Goal: Task Accomplishment & Management: Manage account settings

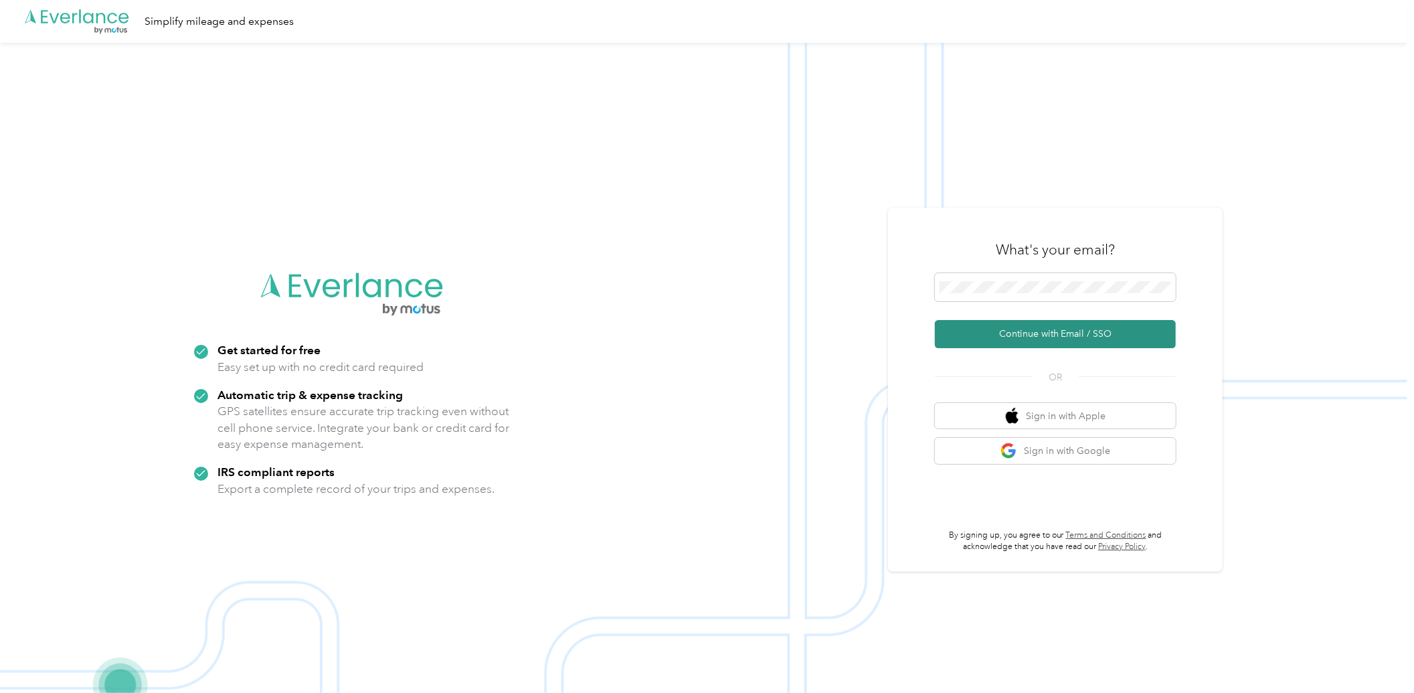
click at [999, 335] on button "Continue with Email / SSO" at bounding box center [1055, 334] width 241 height 28
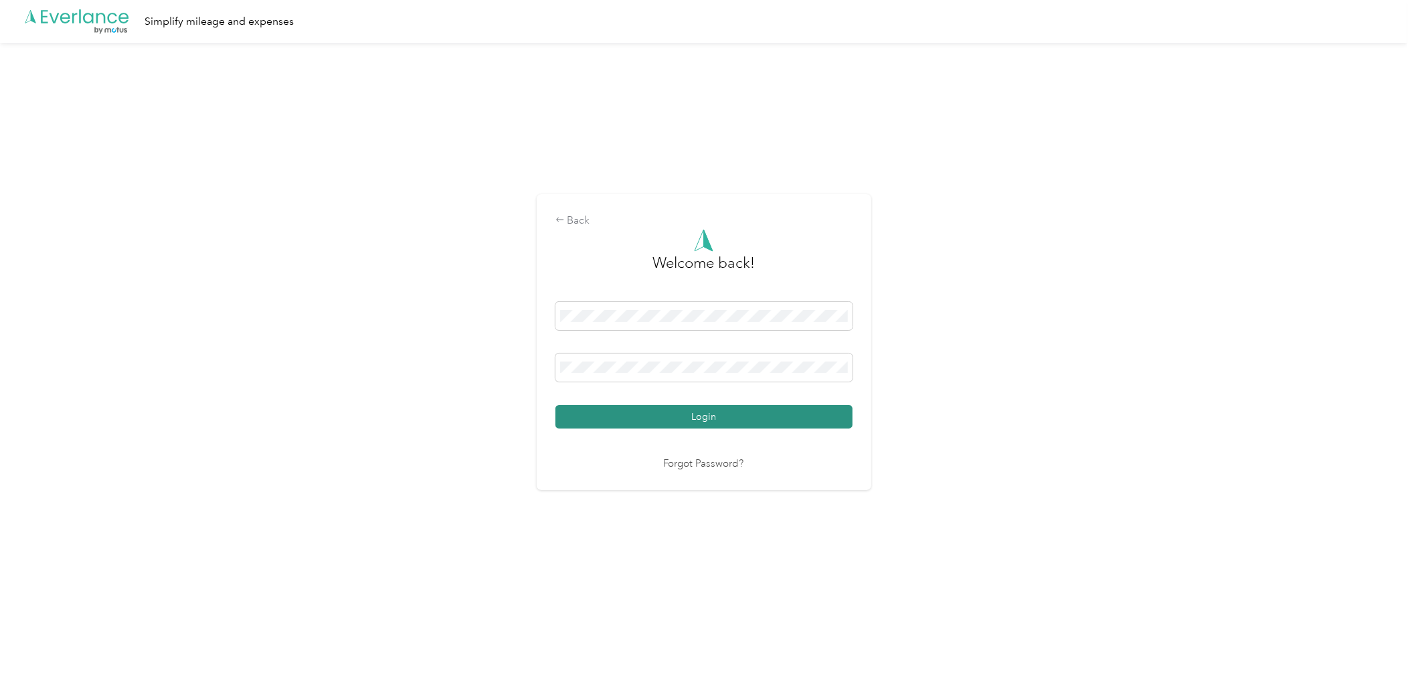
click at [603, 412] on button "Login" at bounding box center [704, 416] width 297 height 23
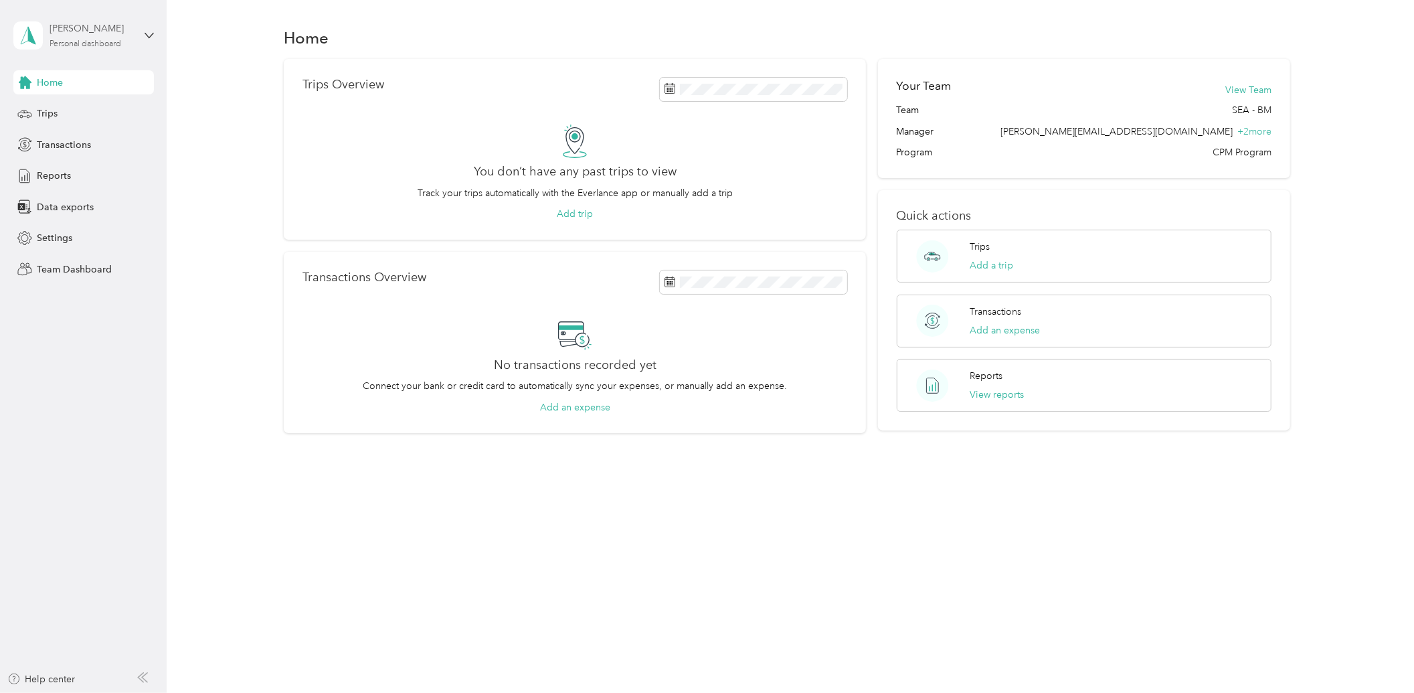
click at [96, 32] on div "[PERSON_NAME]" at bounding box center [92, 28] width 84 height 14
click at [85, 112] on div "Team dashboard" at bounding box center [154, 107] width 263 height 23
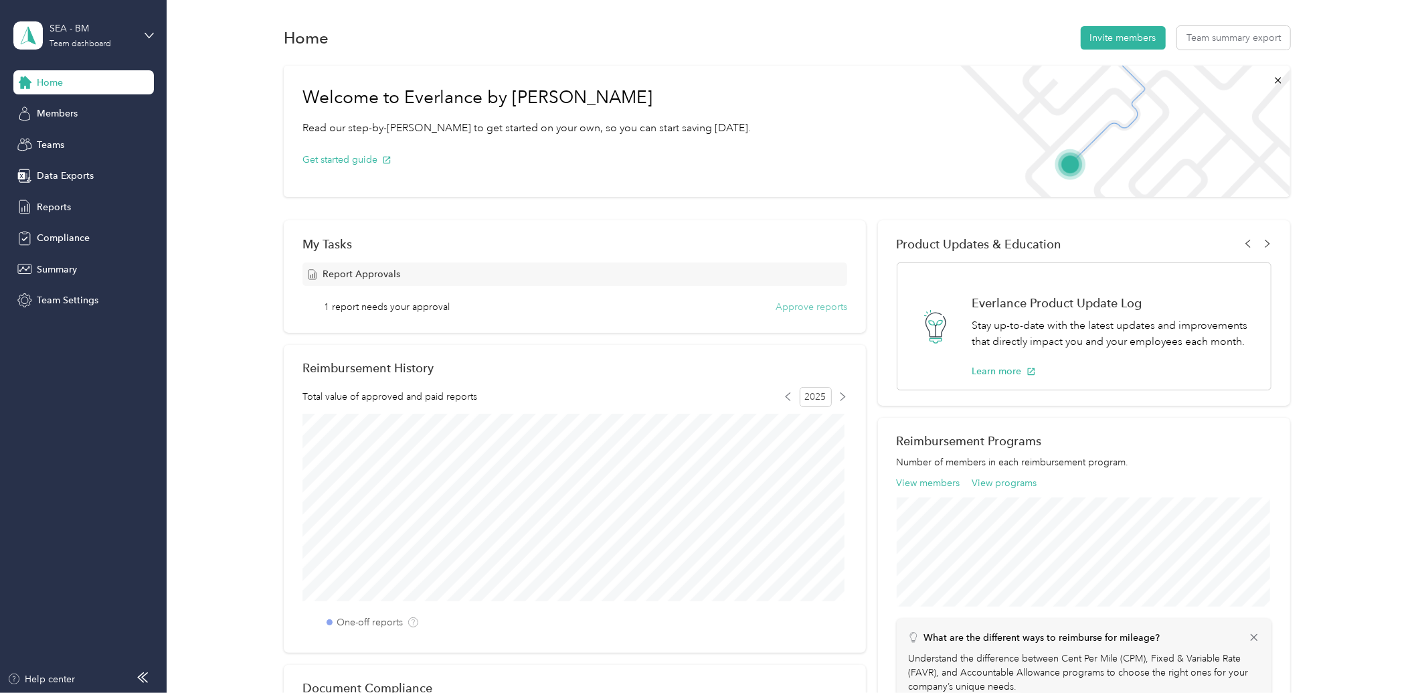
click at [793, 307] on button "Approve reports" at bounding box center [812, 307] width 72 height 14
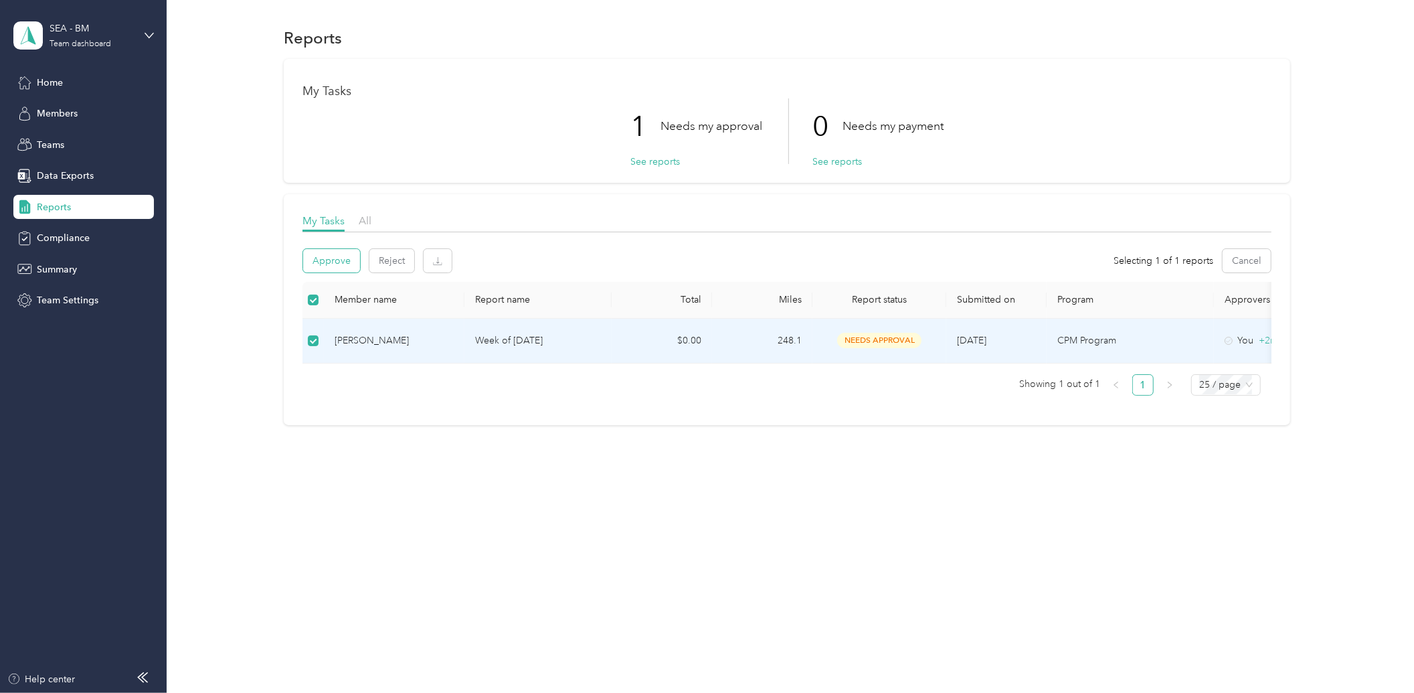
click at [326, 258] on button "Approve" at bounding box center [331, 260] width 57 height 23
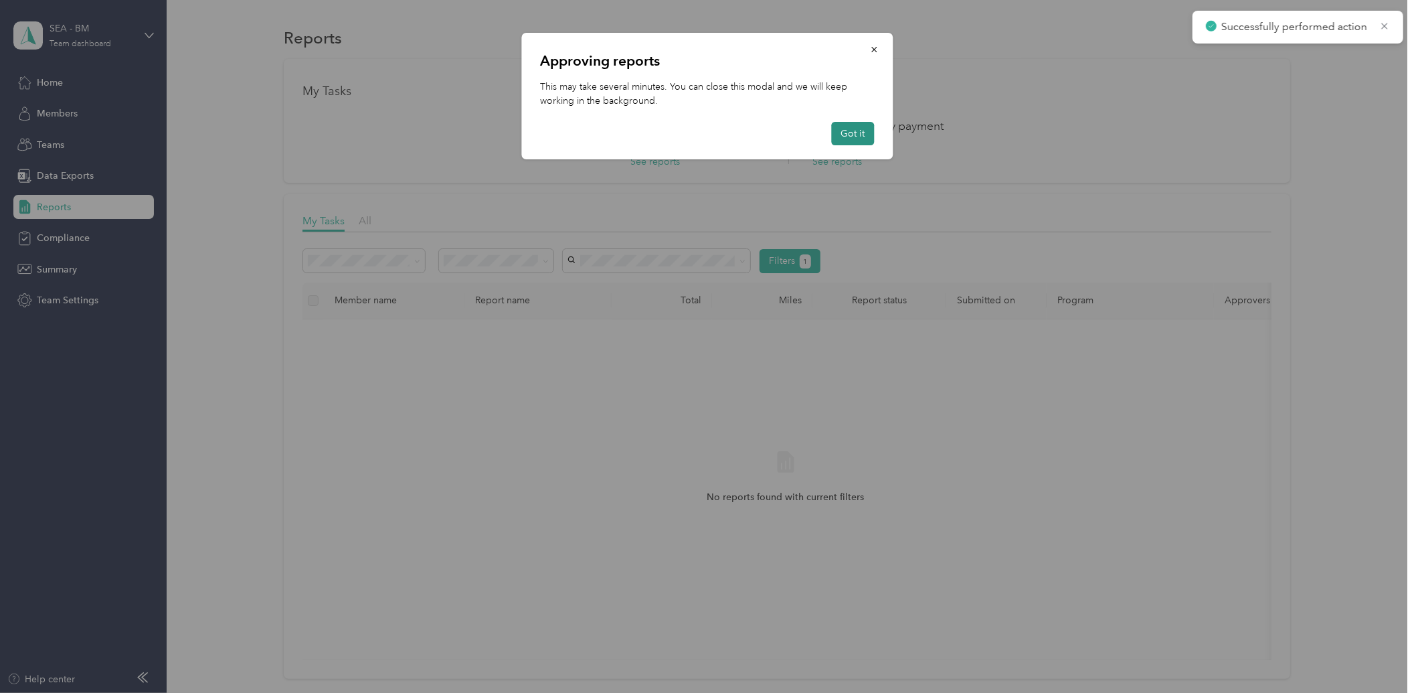
click at [845, 130] on button "Got it" at bounding box center [852, 133] width 43 height 23
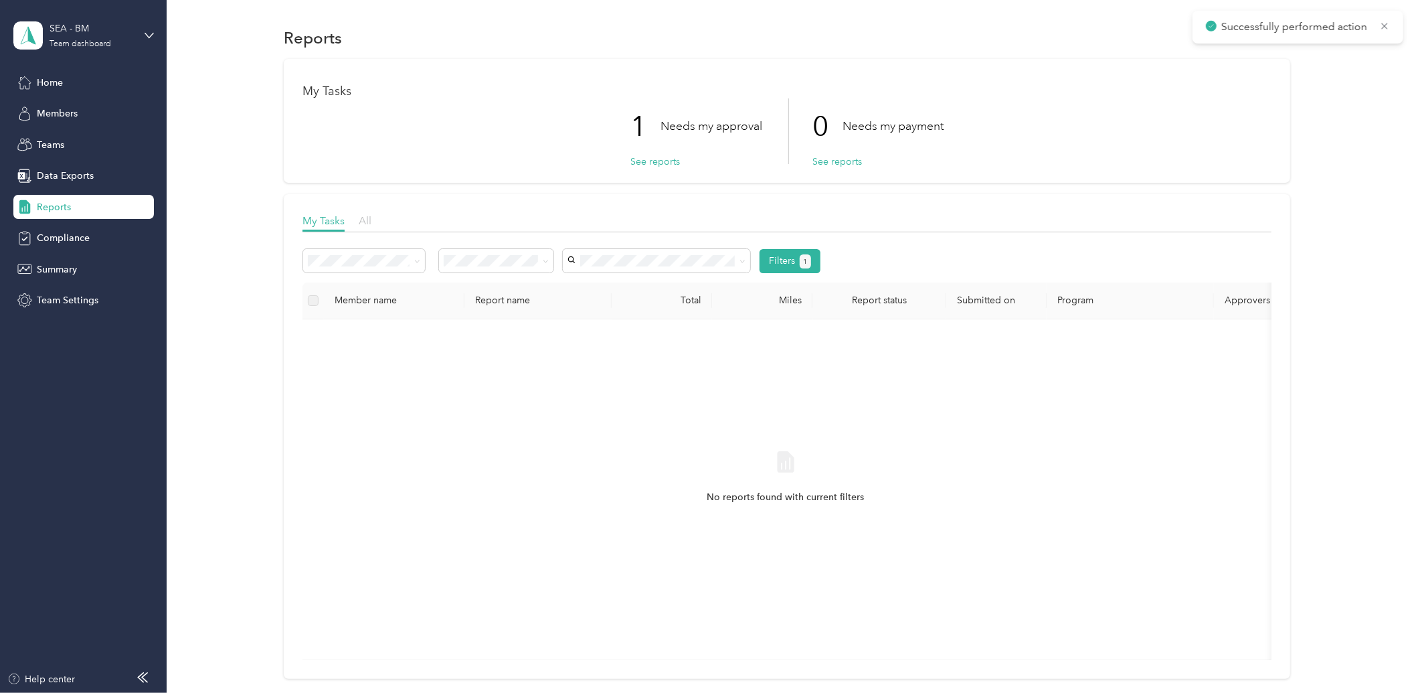
click at [370, 220] on span "All" at bounding box center [365, 220] width 13 height 13
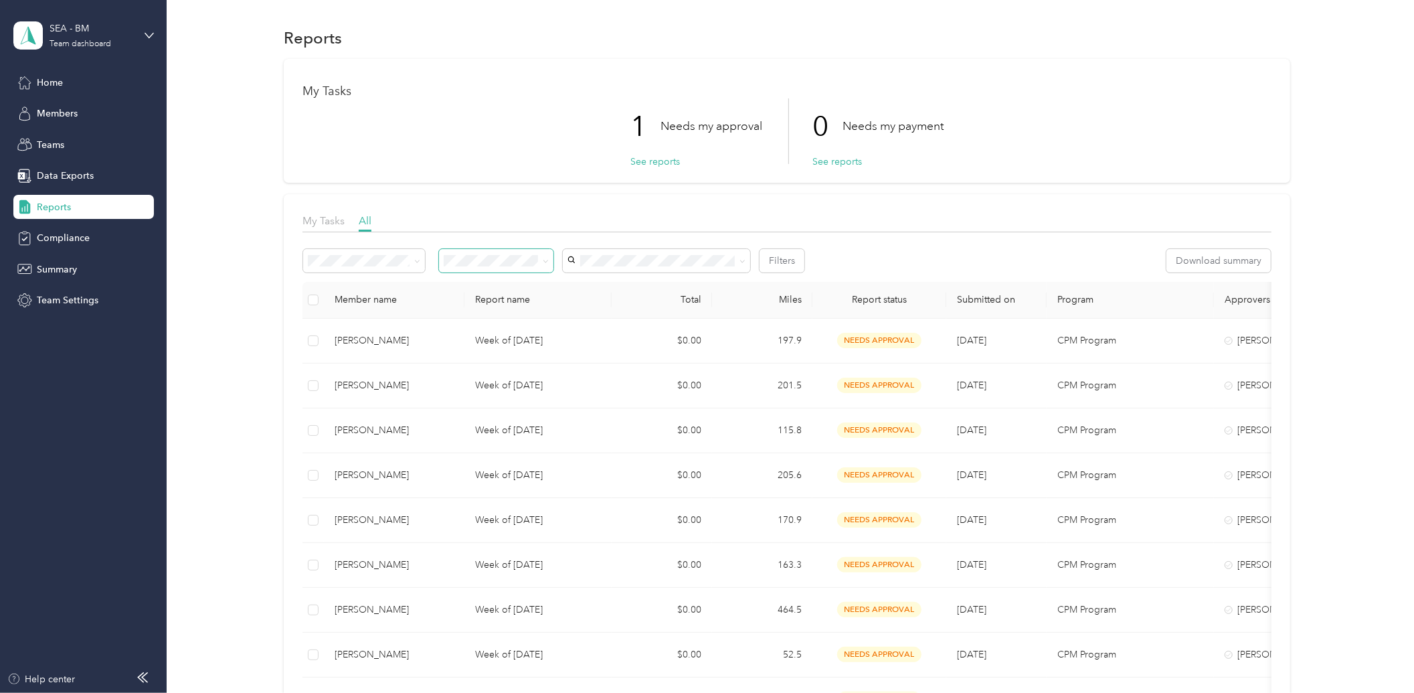
click at [547, 259] on icon at bounding box center [546, 261] width 6 height 6
click at [466, 312] on li "Needs approval" at bounding box center [496, 308] width 114 height 23
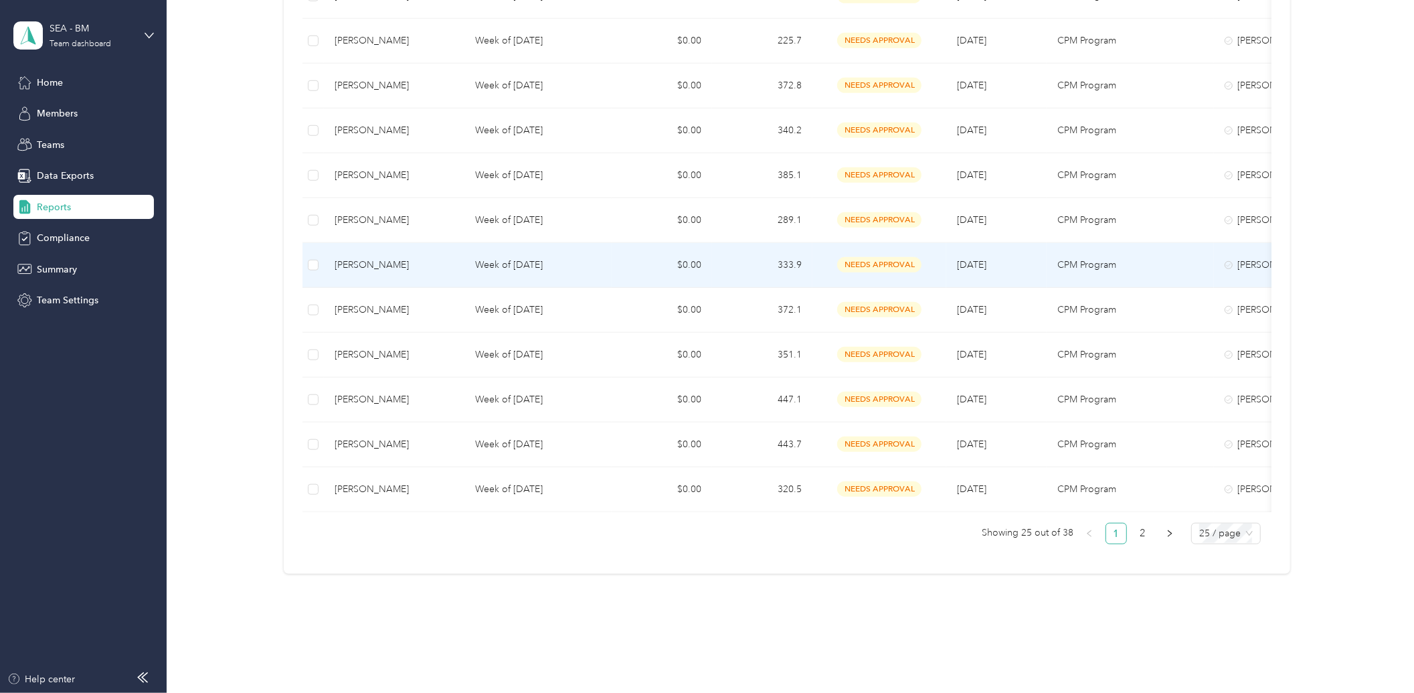
scroll to position [959, 0]
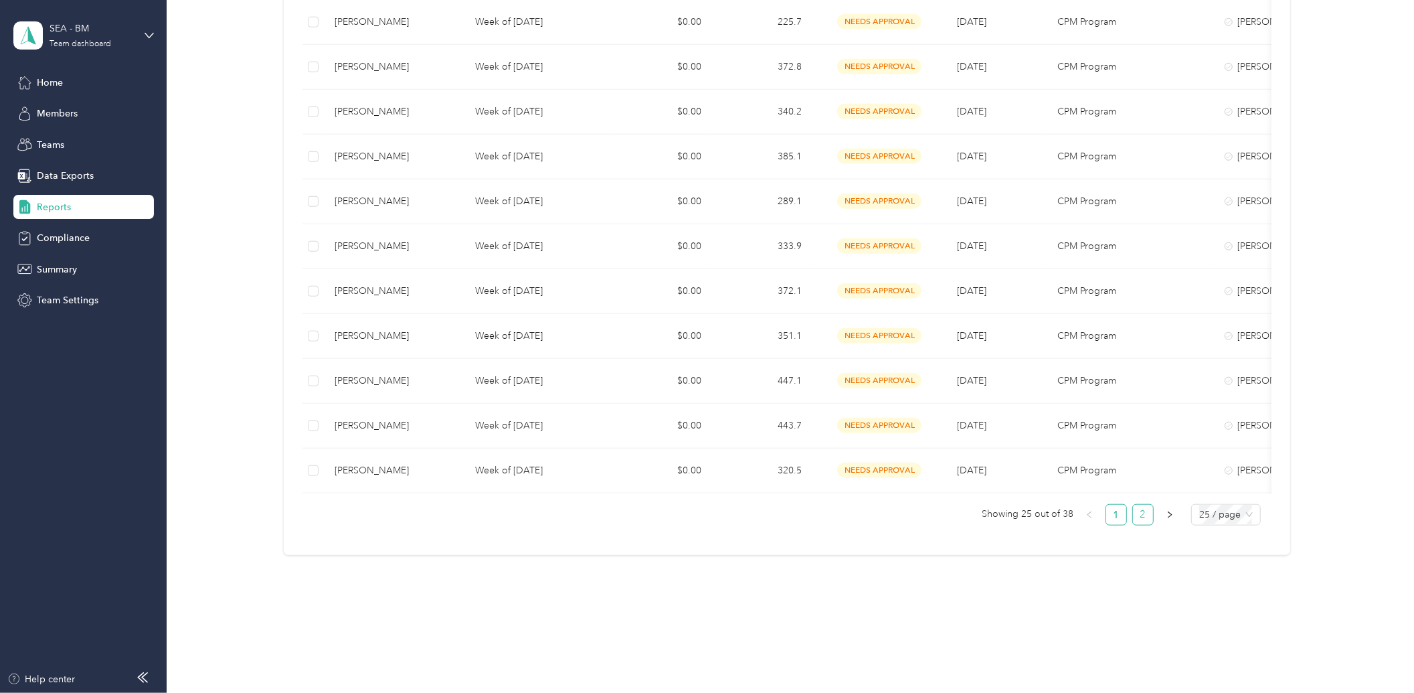
click at [1127, 511] on link "2" at bounding box center [1143, 515] width 20 height 20
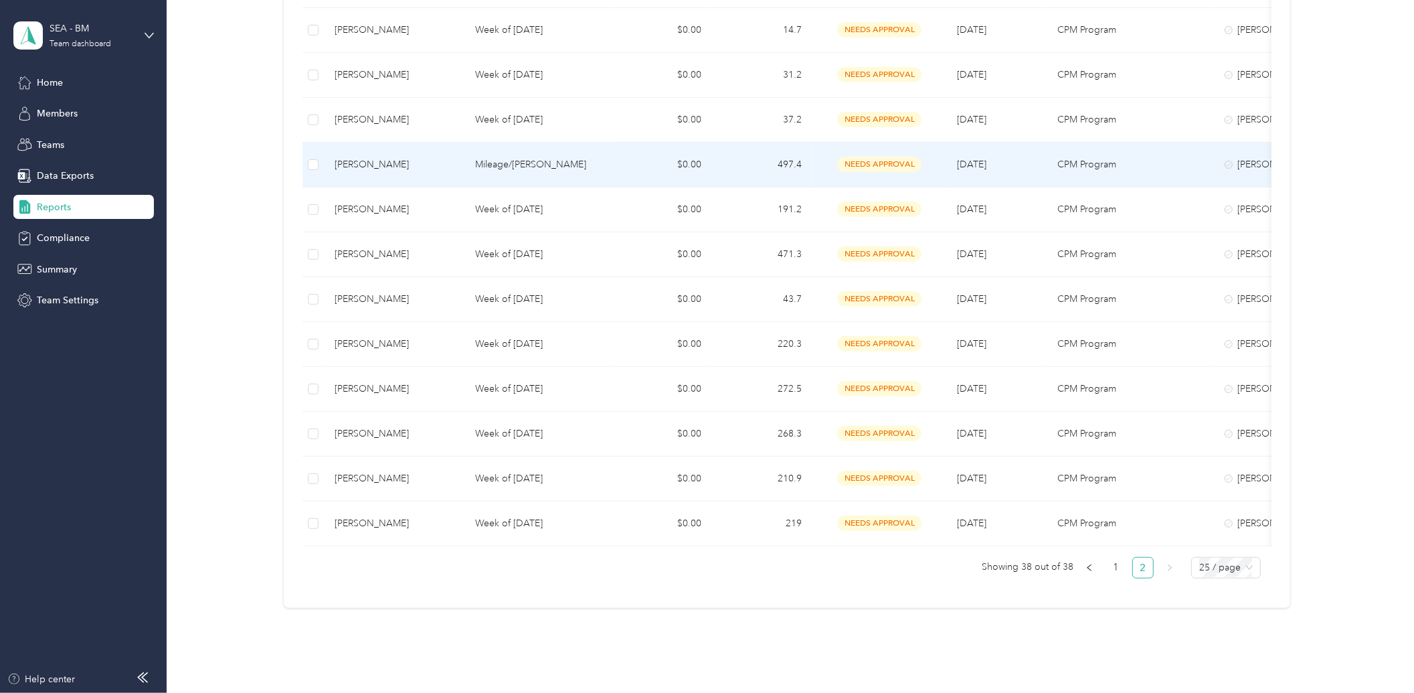
scroll to position [357, 0]
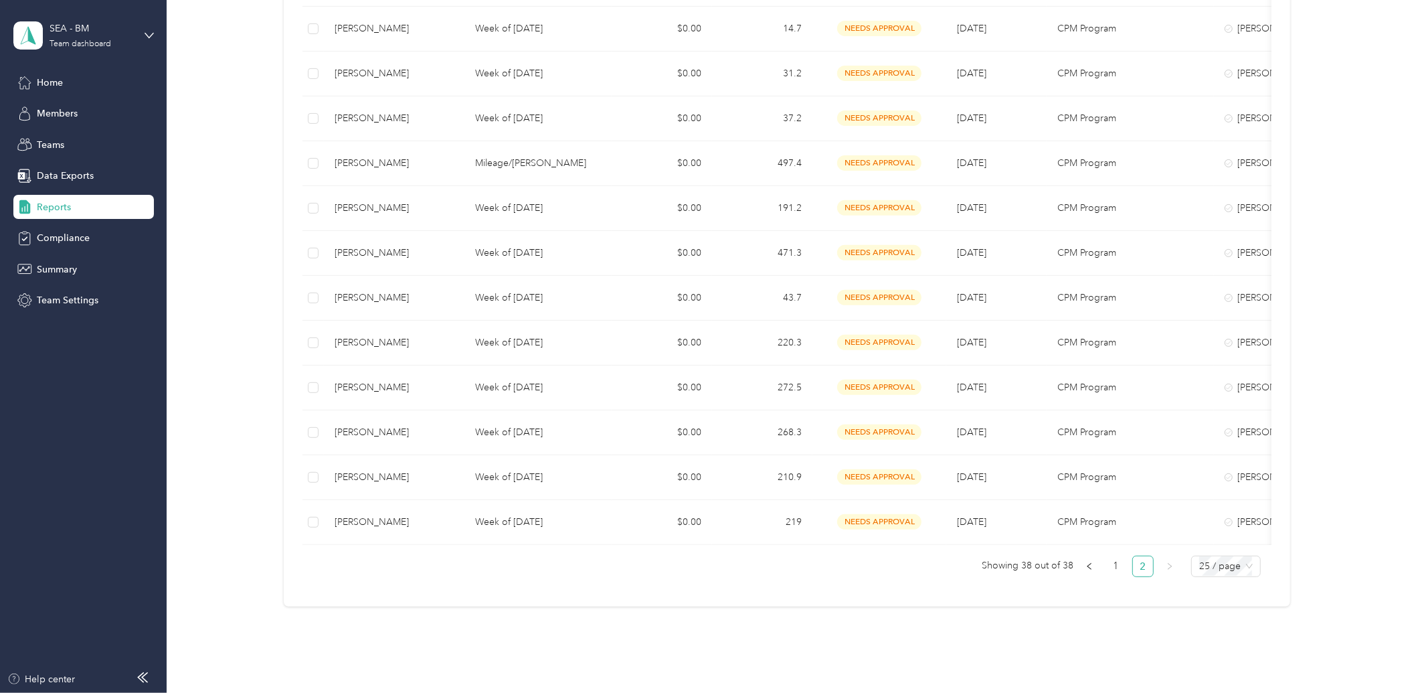
click at [1127, 576] on link "2" at bounding box center [1143, 566] width 20 height 20
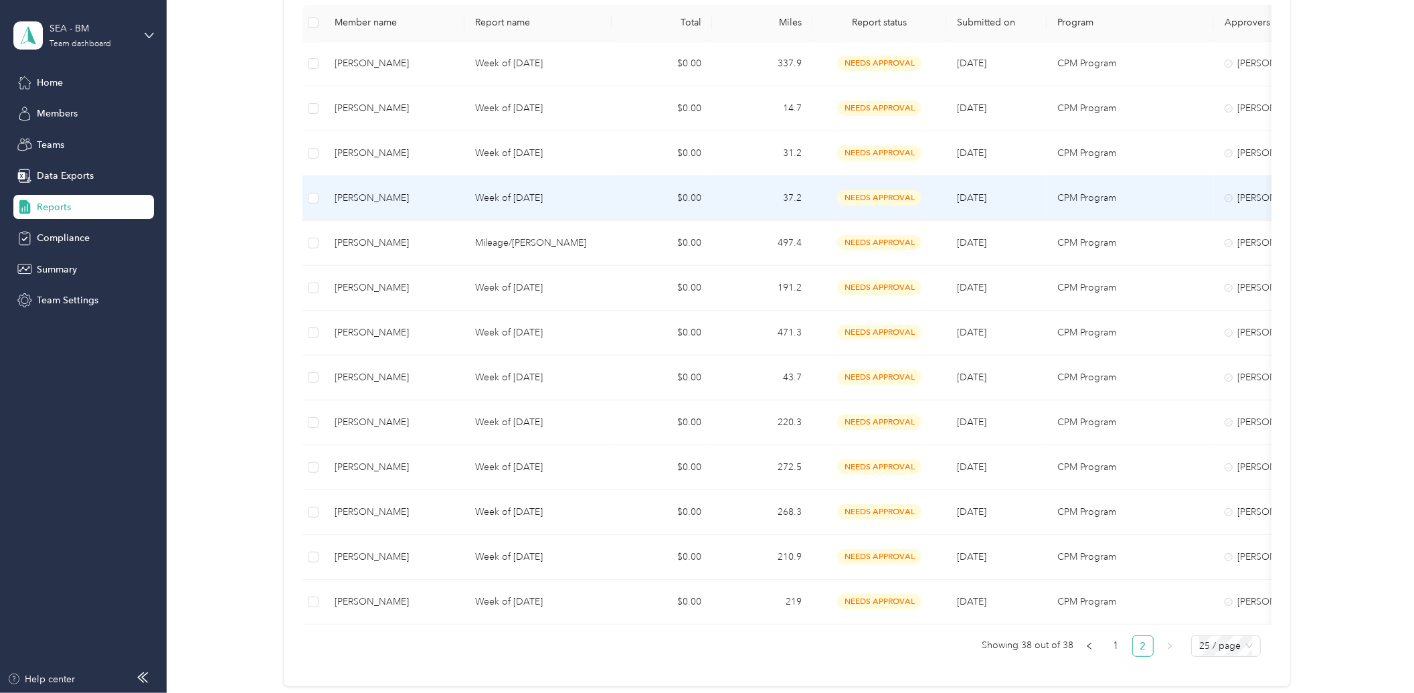
scroll to position [0, 0]
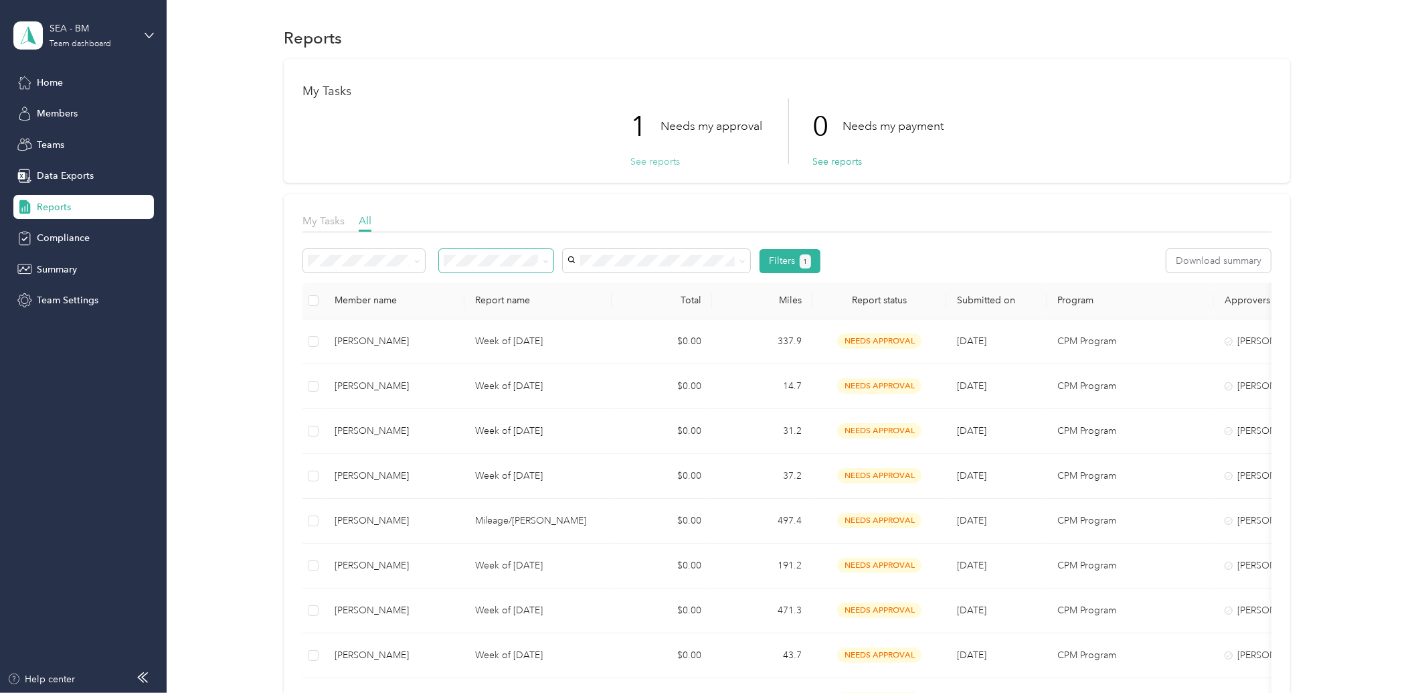
click at [664, 158] on button "See reports" at bounding box center [656, 162] width 50 height 14
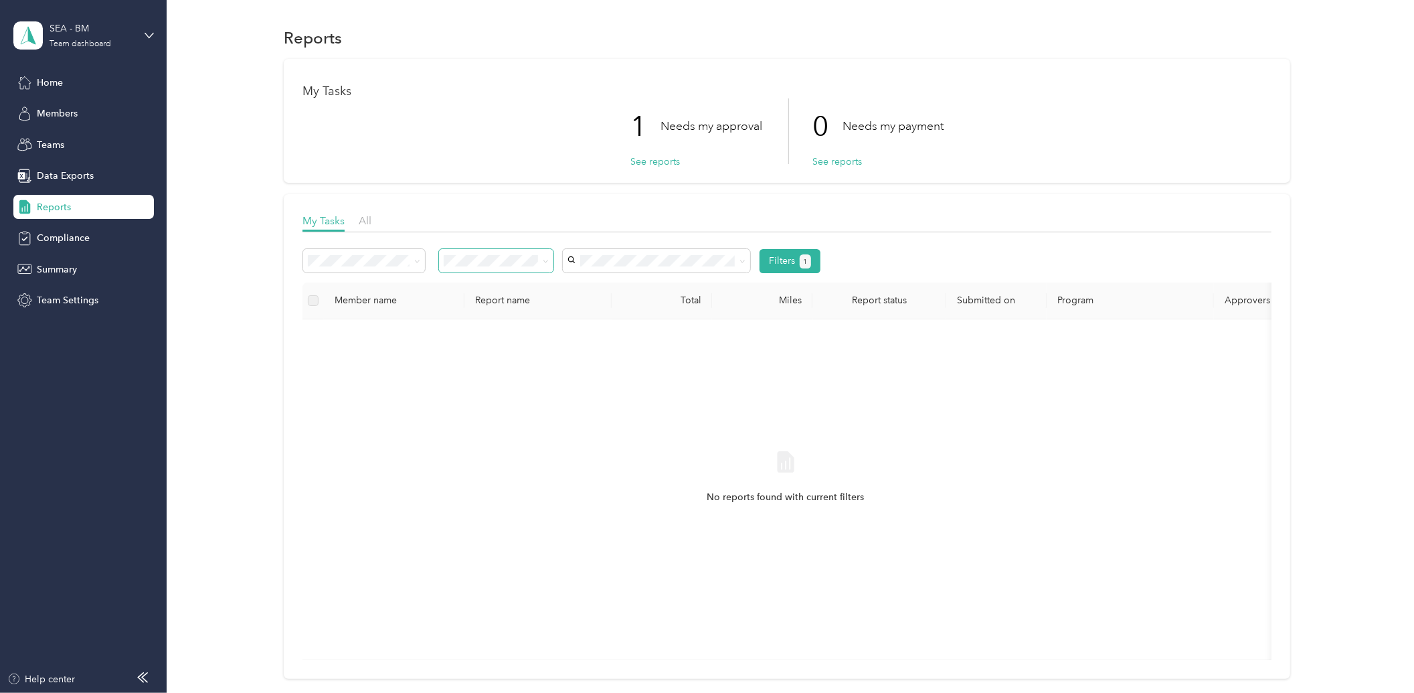
click at [549, 260] on span at bounding box center [496, 260] width 114 height 23
click at [544, 258] on span at bounding box center [543, 261] width 11 height 14
click at [369, 223] on span "All" at bounding box center [365, 220] width 13 height 13
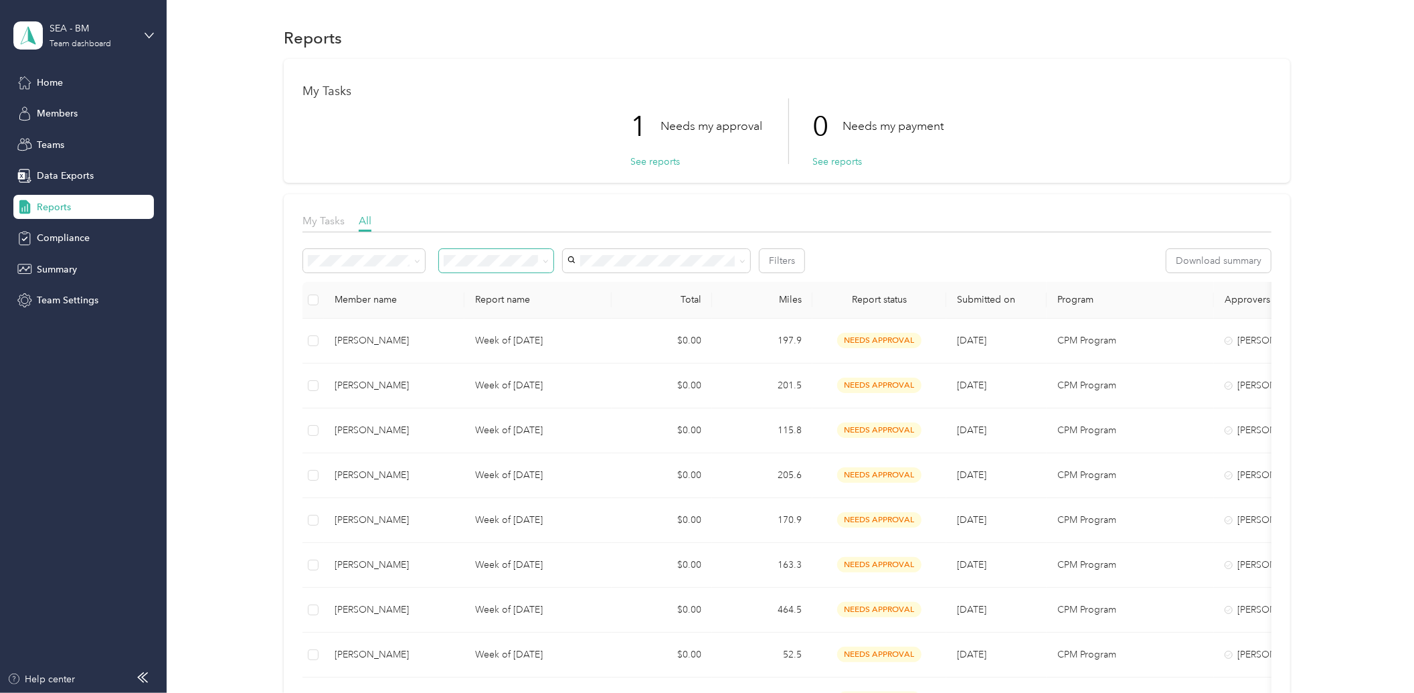
click at [545, 258] on icon at bounding box center [546, 261] width 6 height 6
click at [467, 355] on div "Approved" at bounding box center [496, 354] width 96 height 14
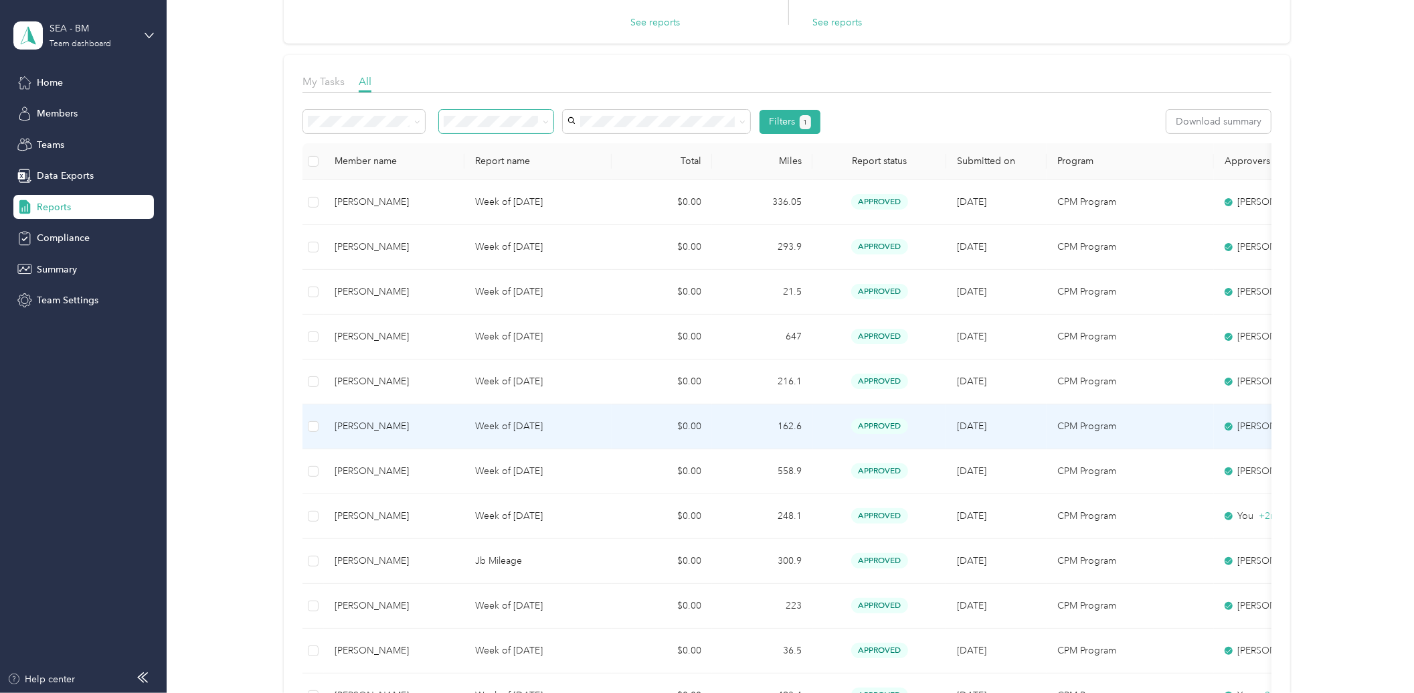
scroll to position [149, 0]
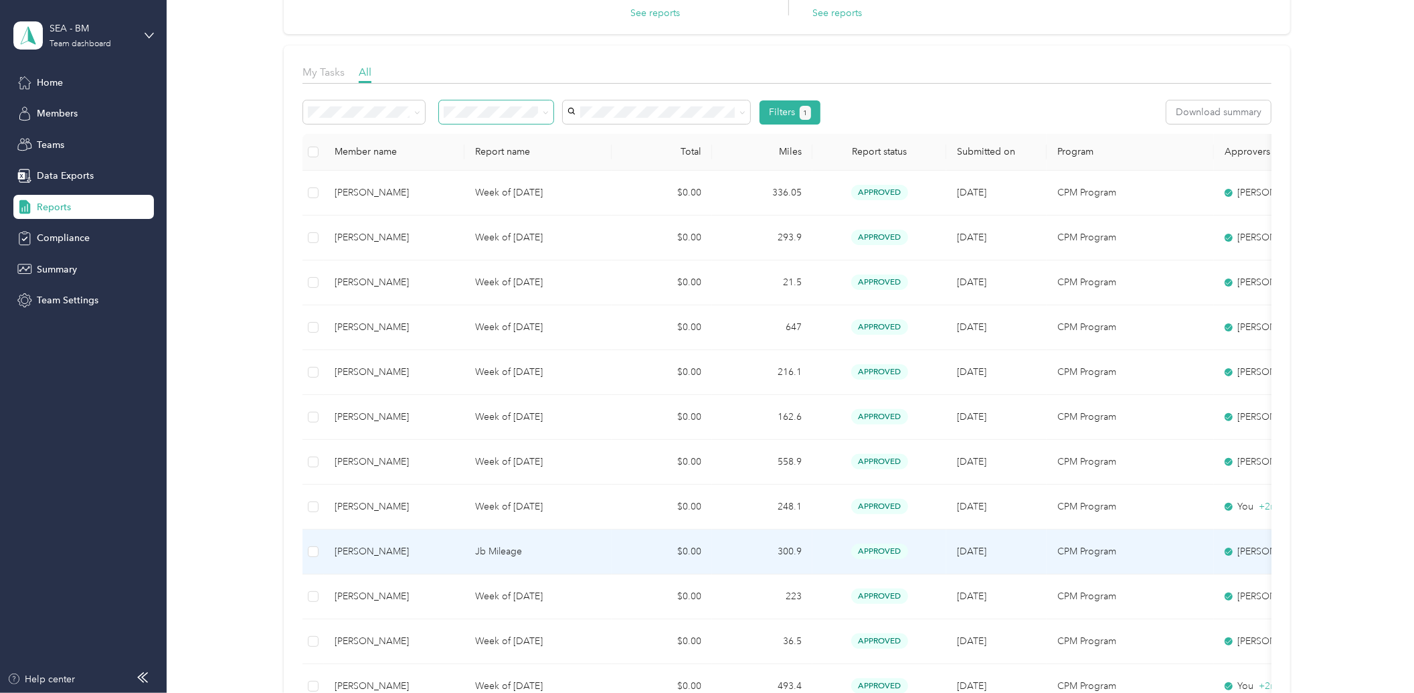
click at [502, 551] on p "Jb Mileage" at bounding box center [538, 551] width 126 height 15
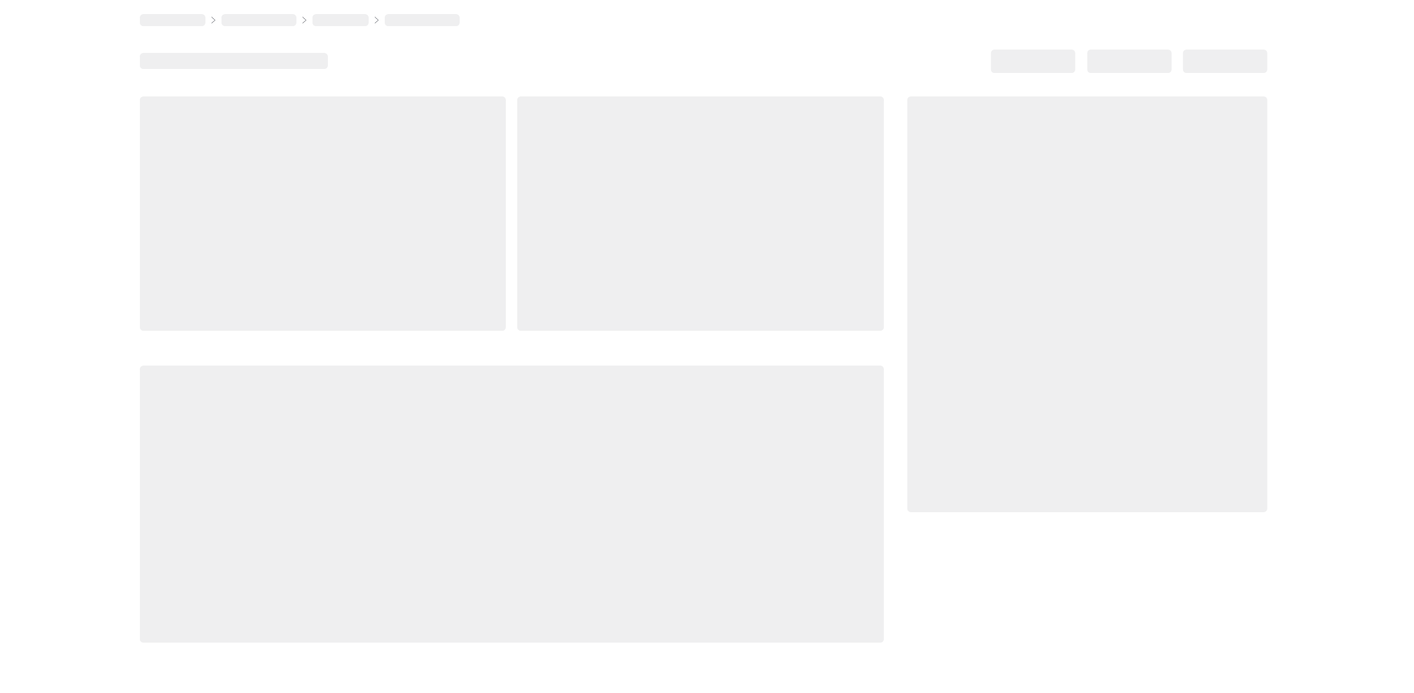
click at [502, 551] on div at bounding box center [512, 503] width 744 height 277
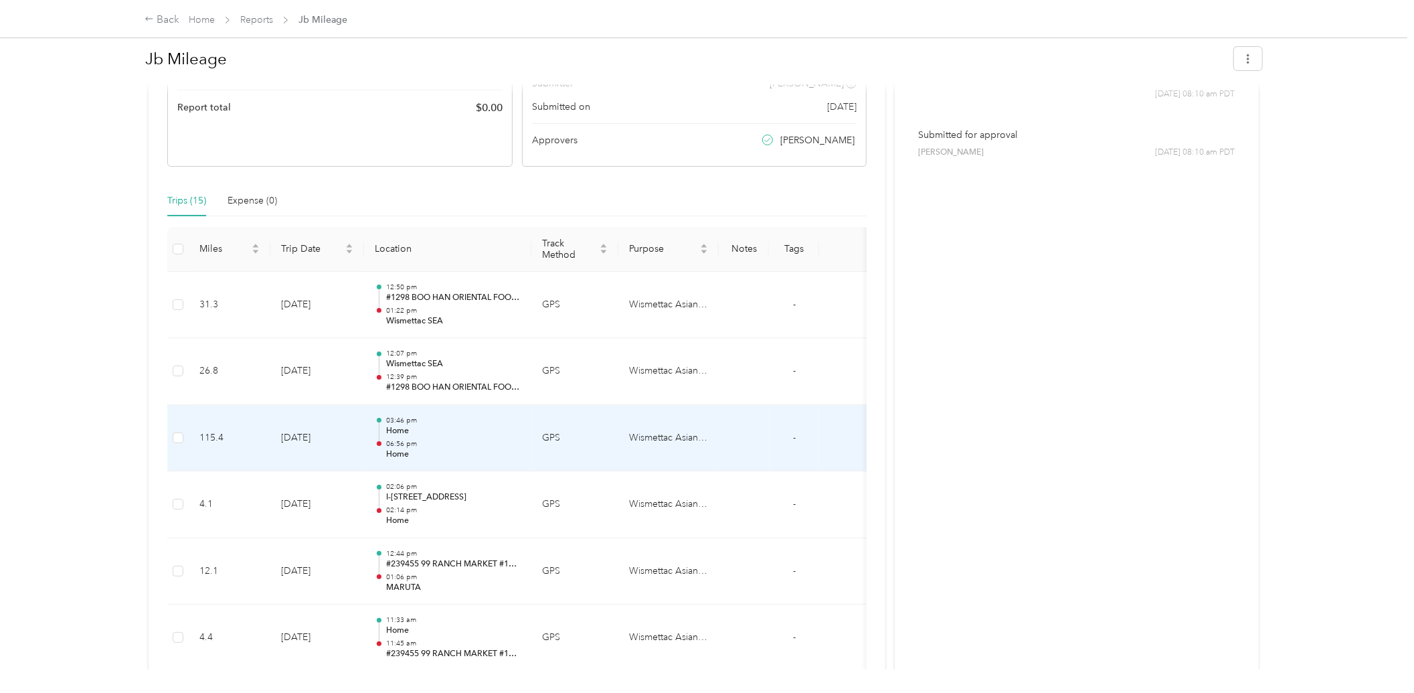
scroll to position [223, 0]
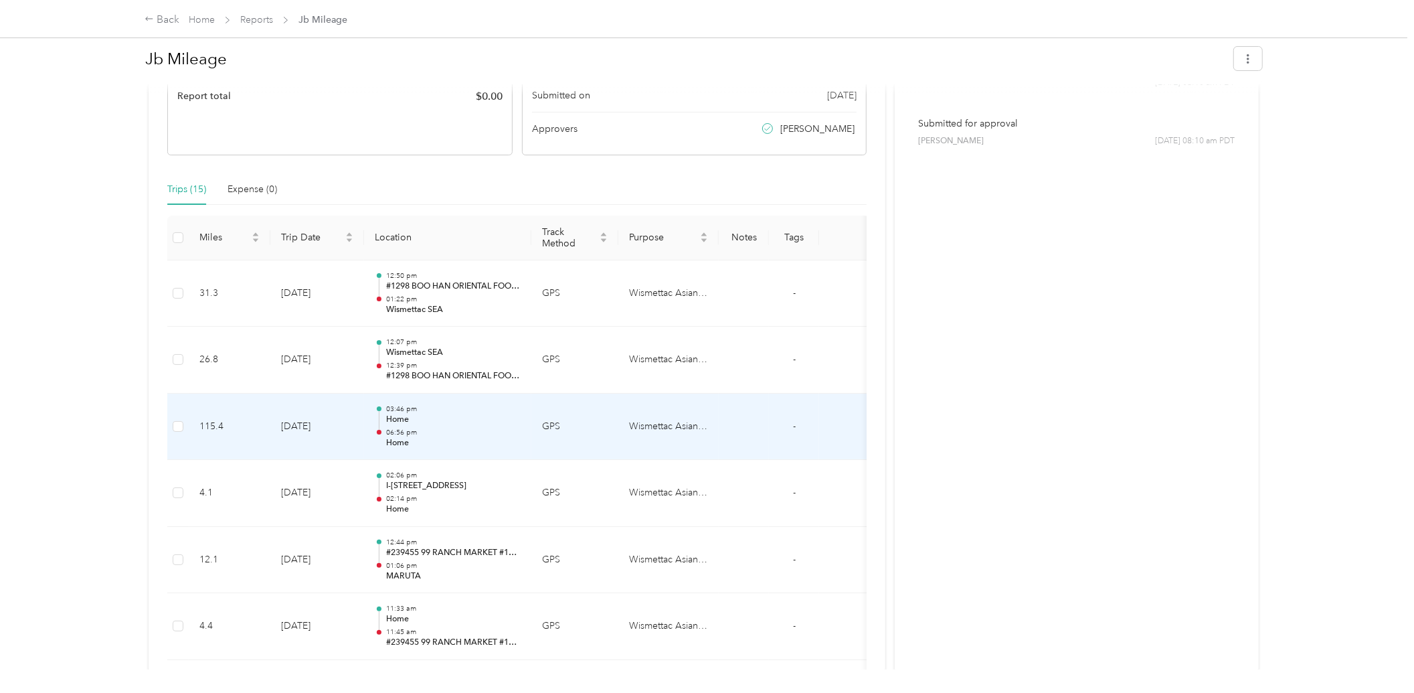
click at [395, 426] on div "03:46 pm Home 06:56 pm Home" at bounding box center [453, 426] width 135 height 45
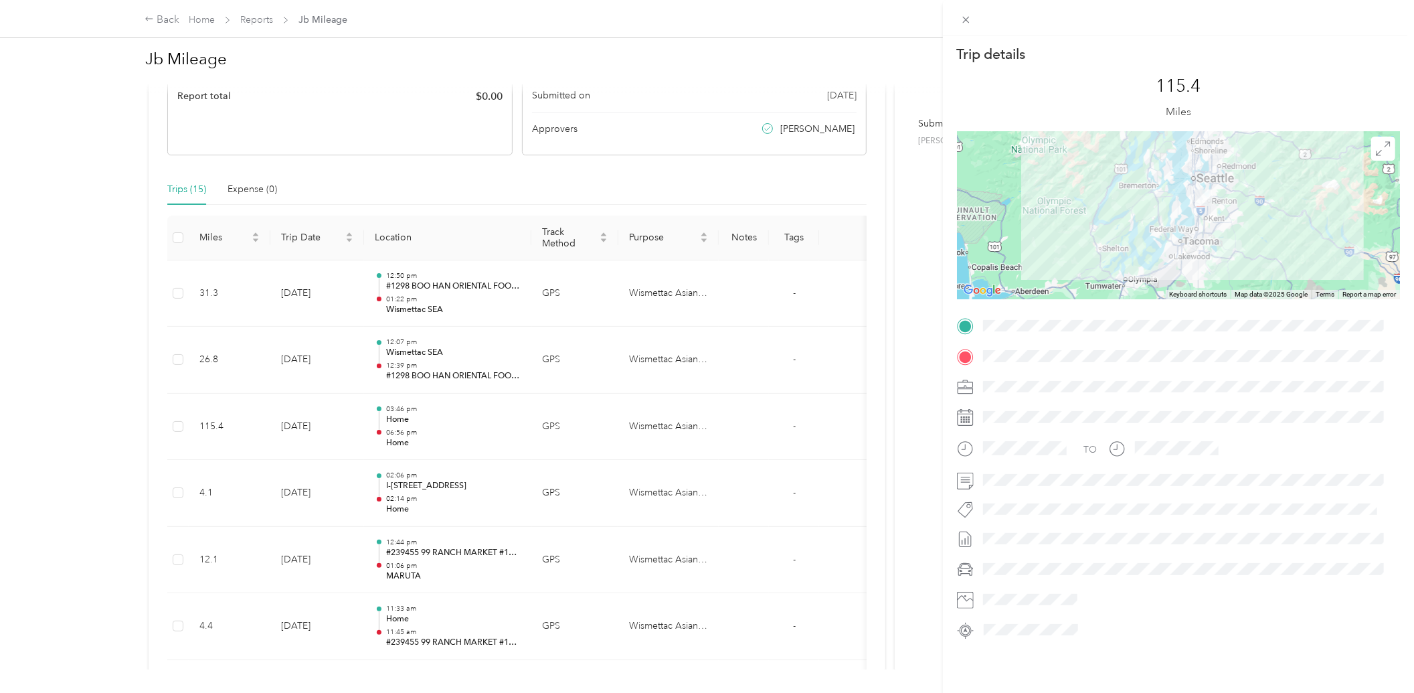
click at [418, 483] on div "Trip details This trip cannot be edited because it is either under review, appr…" at bounding box center [707, 346] width 1414 height 693
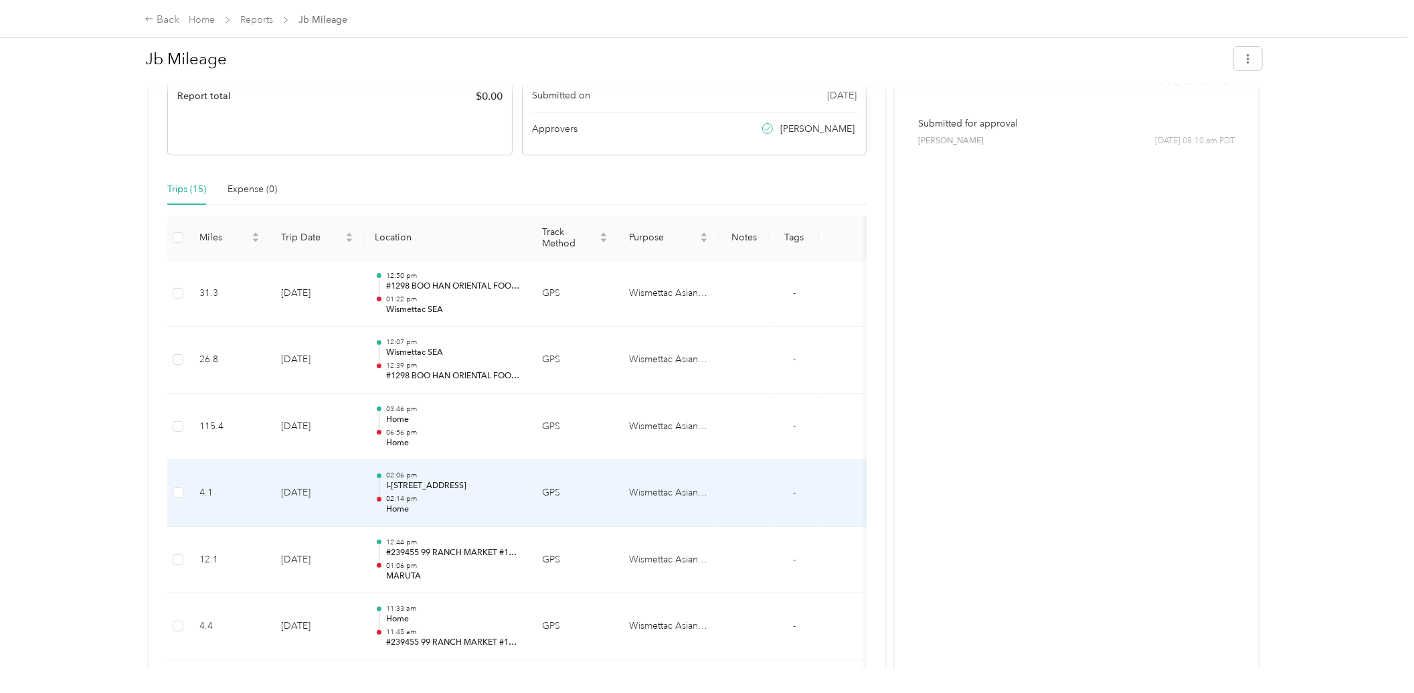
click at [417, 485] on p "I-[STREET_ADDRESS]" at bounding box center [453, 486] width 135 height 12
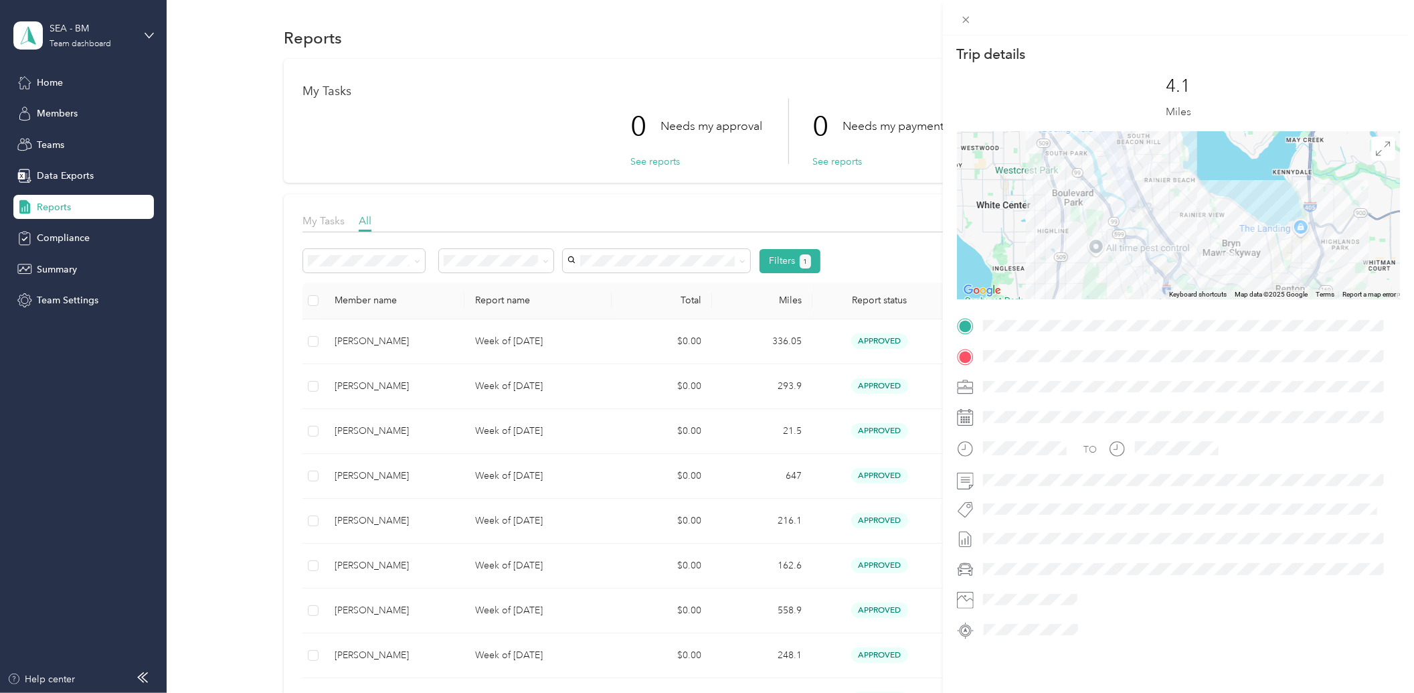
click at [371, 521] on div "Trip details This trip cannot be edited because it is either under review, appr…" at bounding box center [707, 346] width 1414 height 693
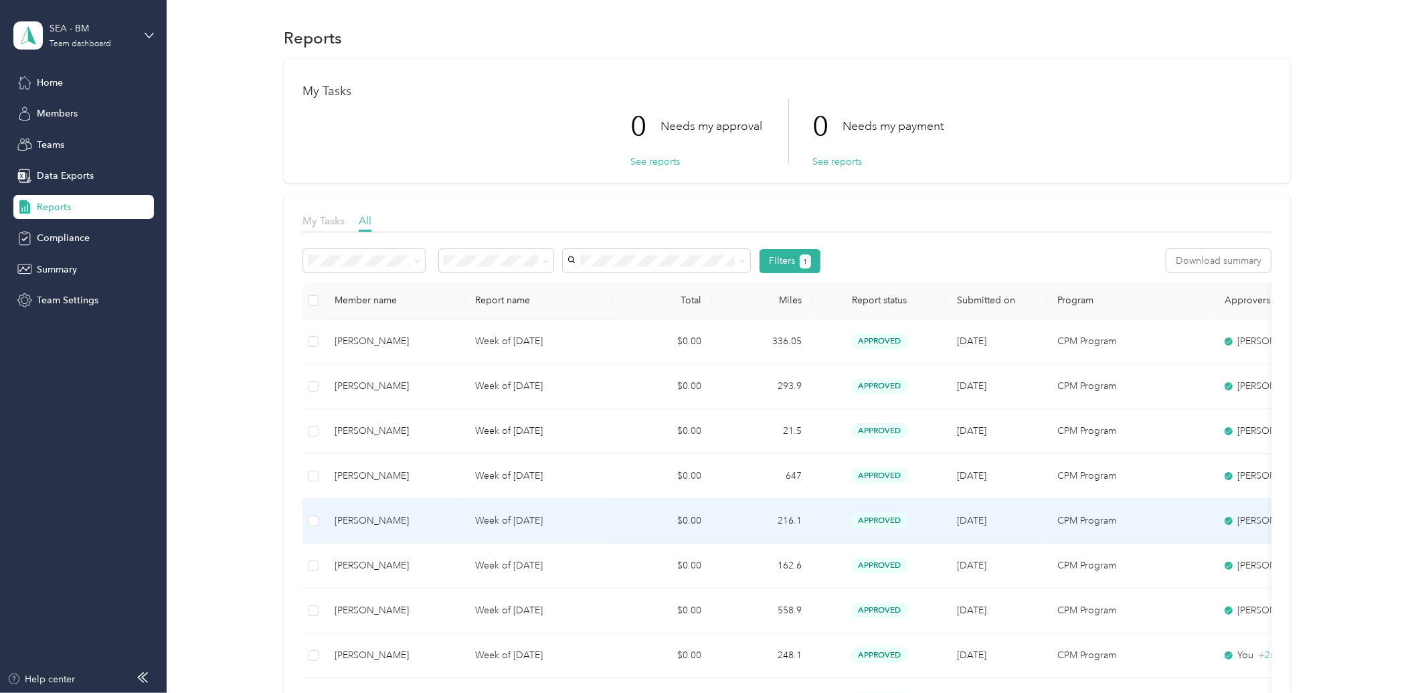
click at [371, 519] on div "[PERSON_NAME]" at bounding box center [394, 520] width 119 height 15
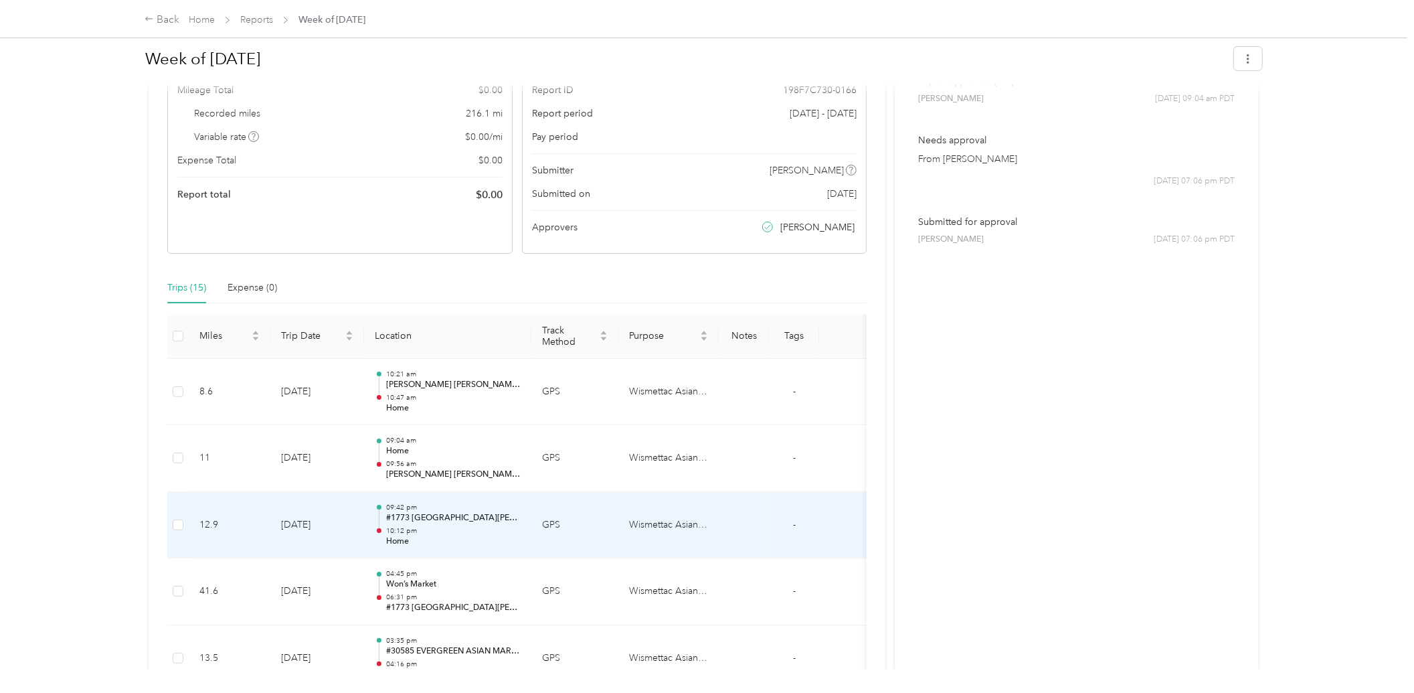
scroll to position [149, 0]
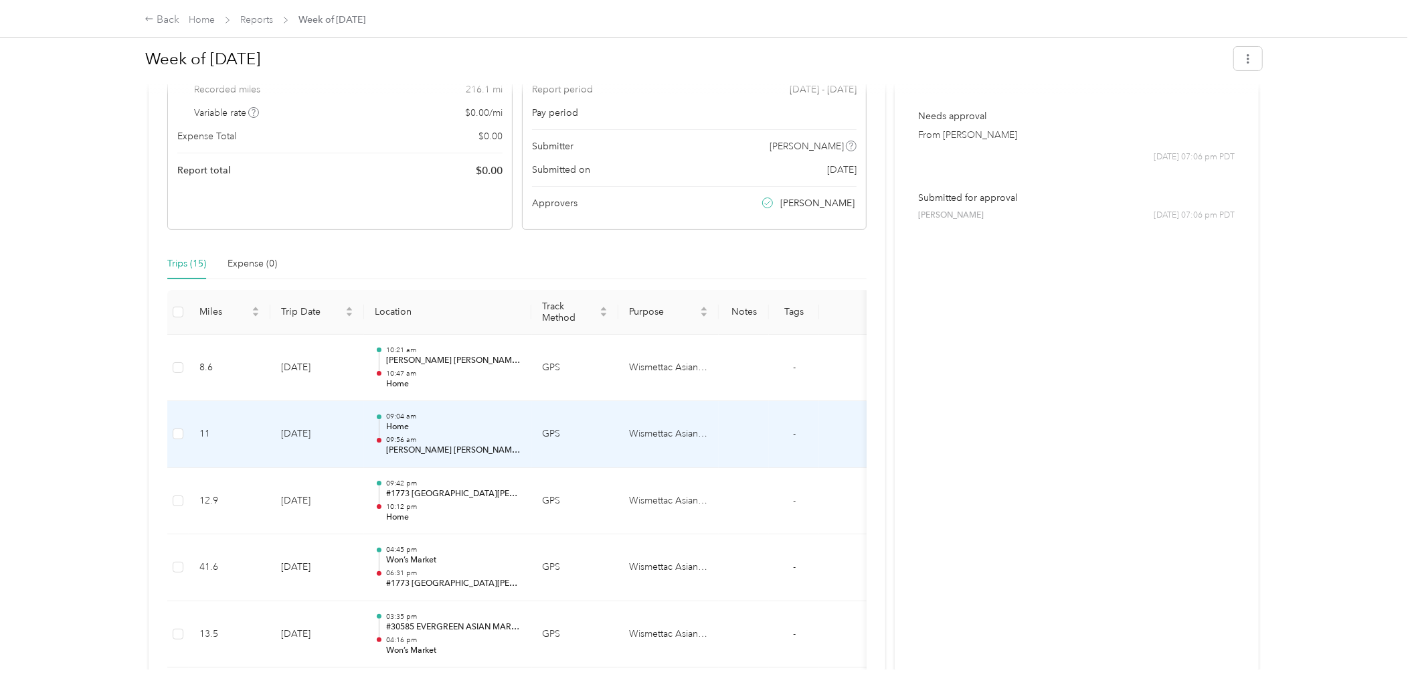
click at [400, 423] on p "Home" at bounding box center [453, 427] width 135 height 12
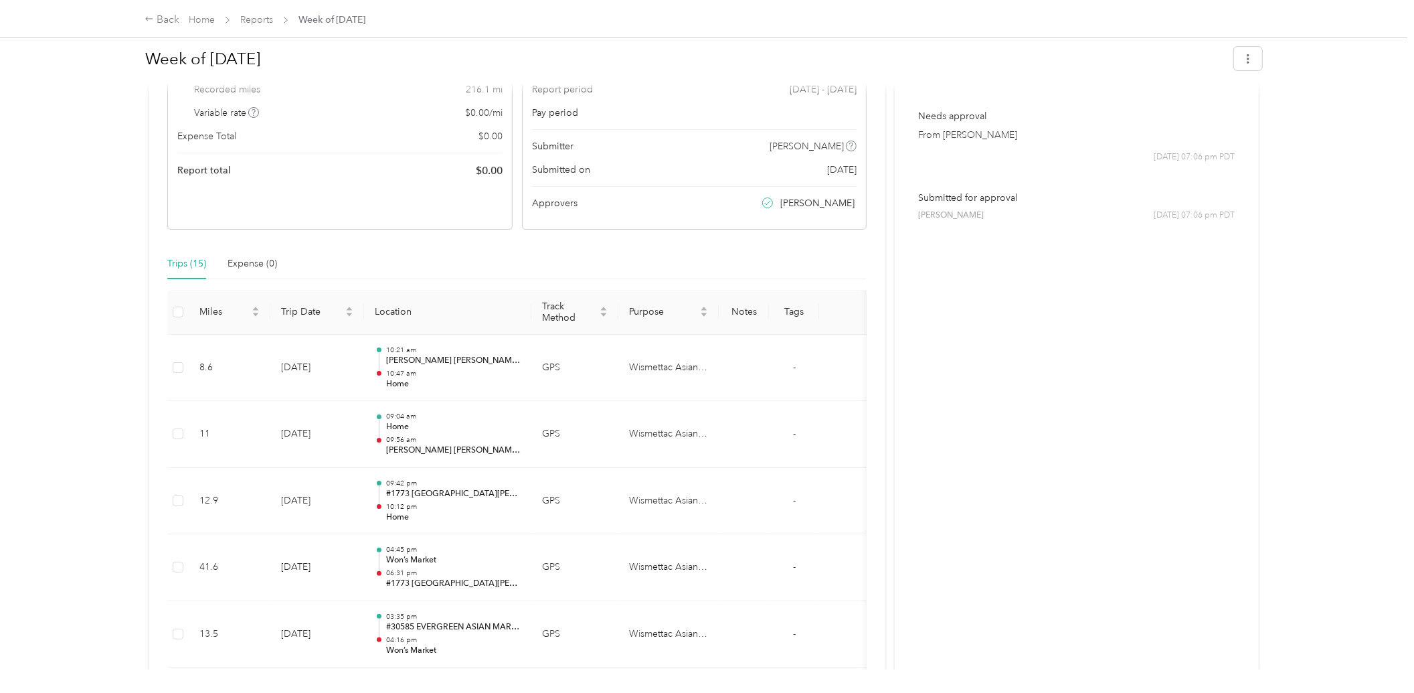
click at [400, 692] on div at bounding box center [704, 693] width 1408 height 0
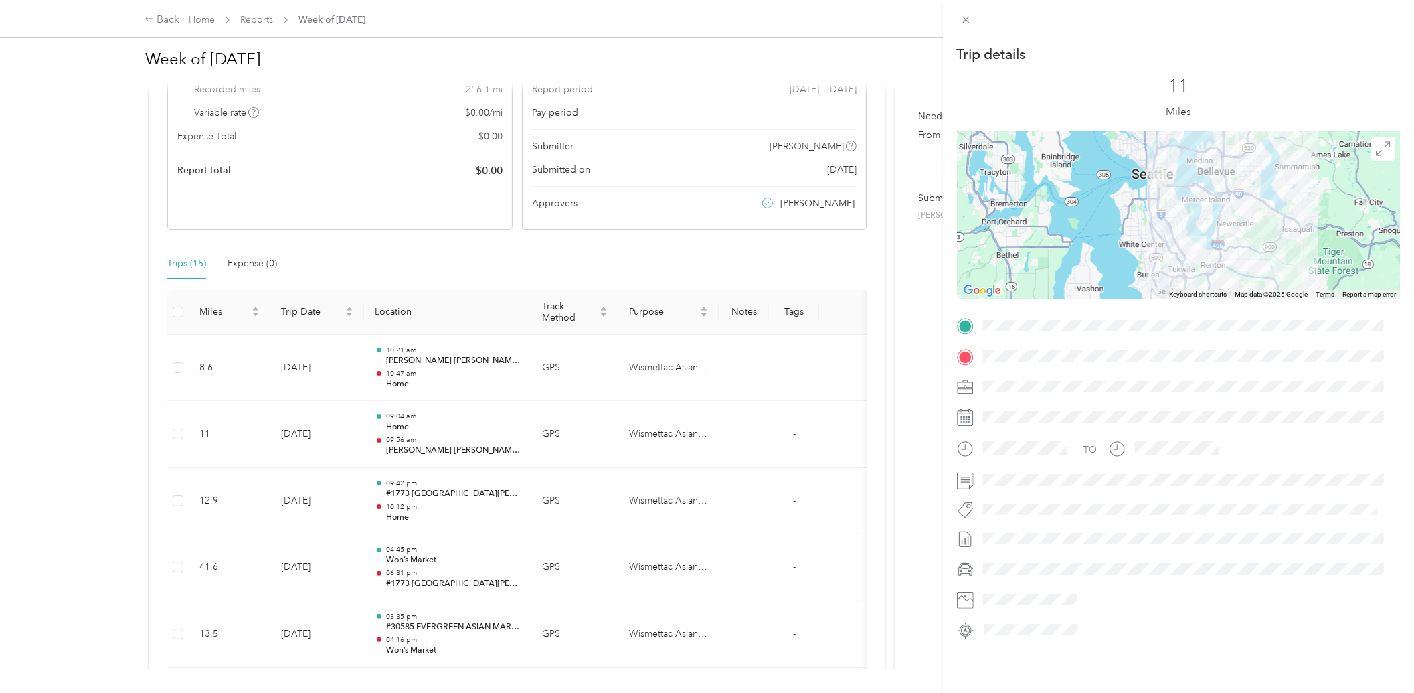
click at [416, 554] on div "Trip details This trip cannot be edited because it is either under review, appr…" at bounding box center [707, 346] width 1414 height 693
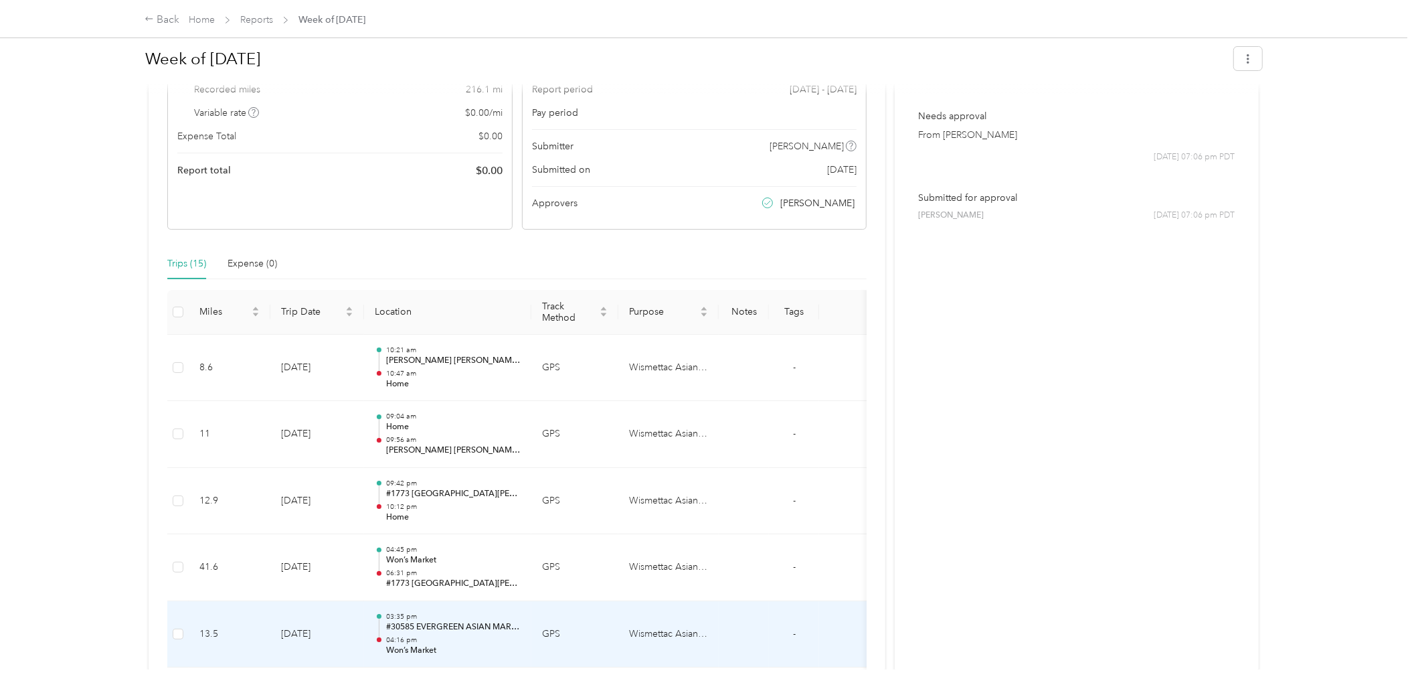
click at [420, 623] on p "#30585 EVERGREEN ASIAN MARKET INC" at bounding box center [453, 627] width 135 height 12
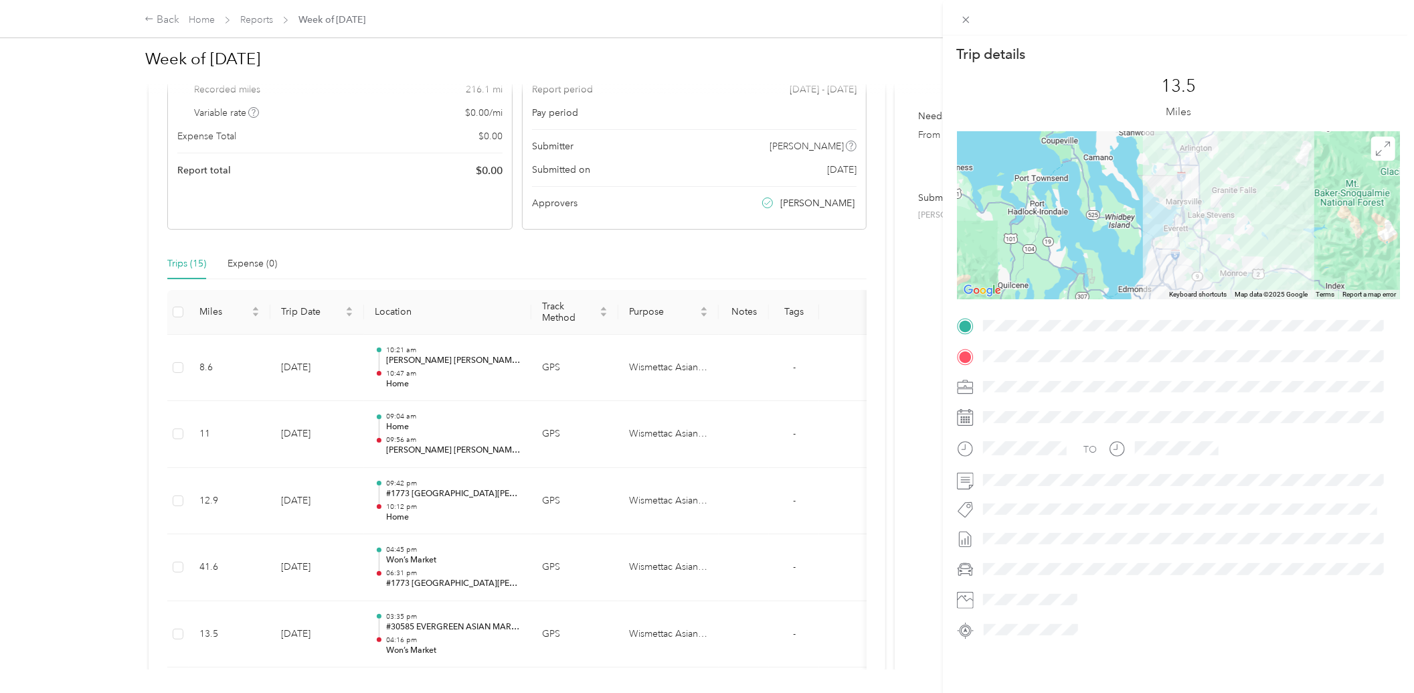
click at [449, 637] on div "Trip details This trip cannot be edited because it is either under review, appr…" at bounding box center [707, 346] width 1414 height 693
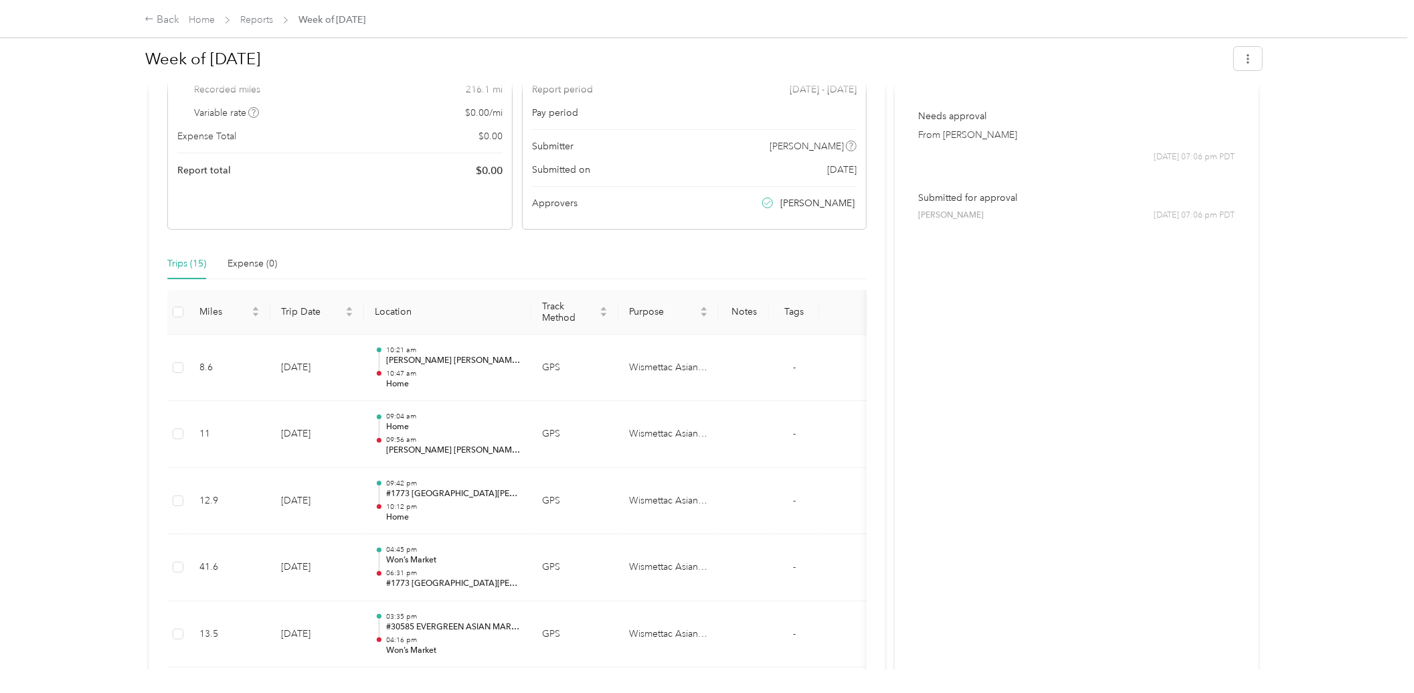
click at [449, 637] on div at bounding box center [707, 346] width 1414 height 693
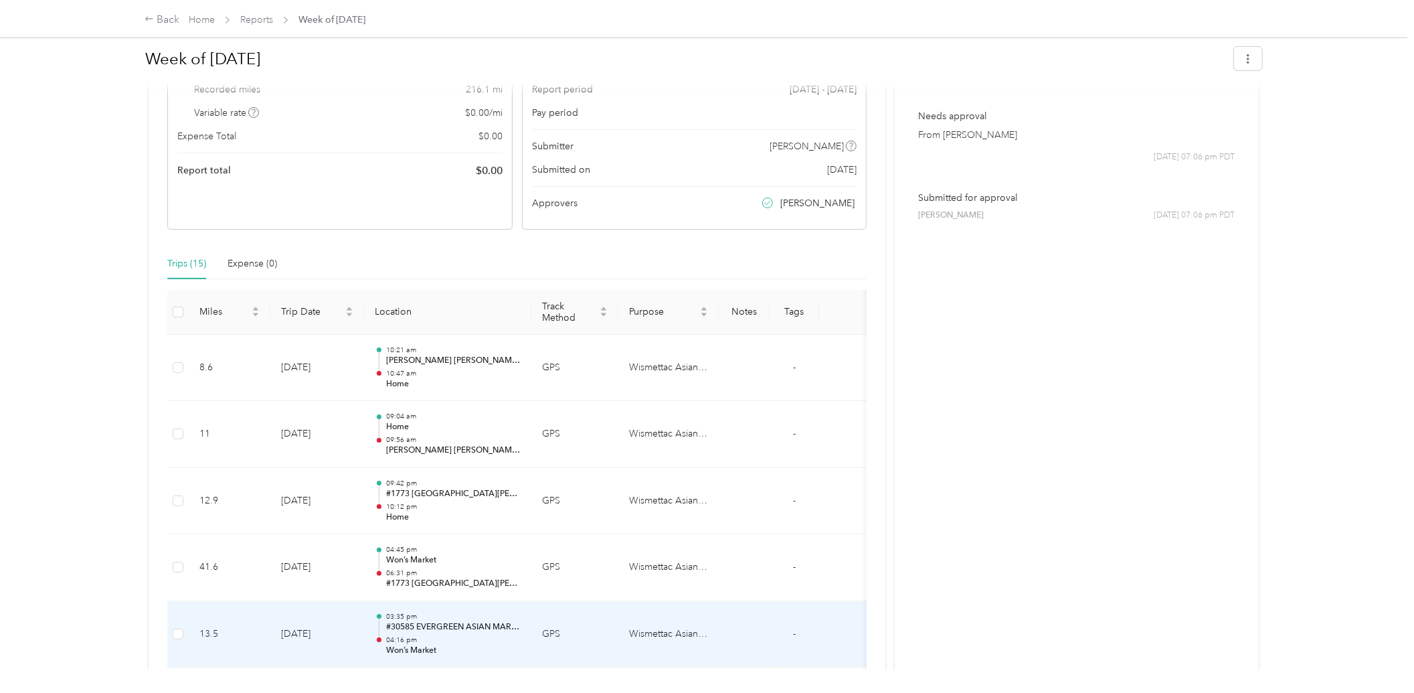
click at [457, 640] on p "04:16 pm" at bounding box center [453, 639] width 135 height 9
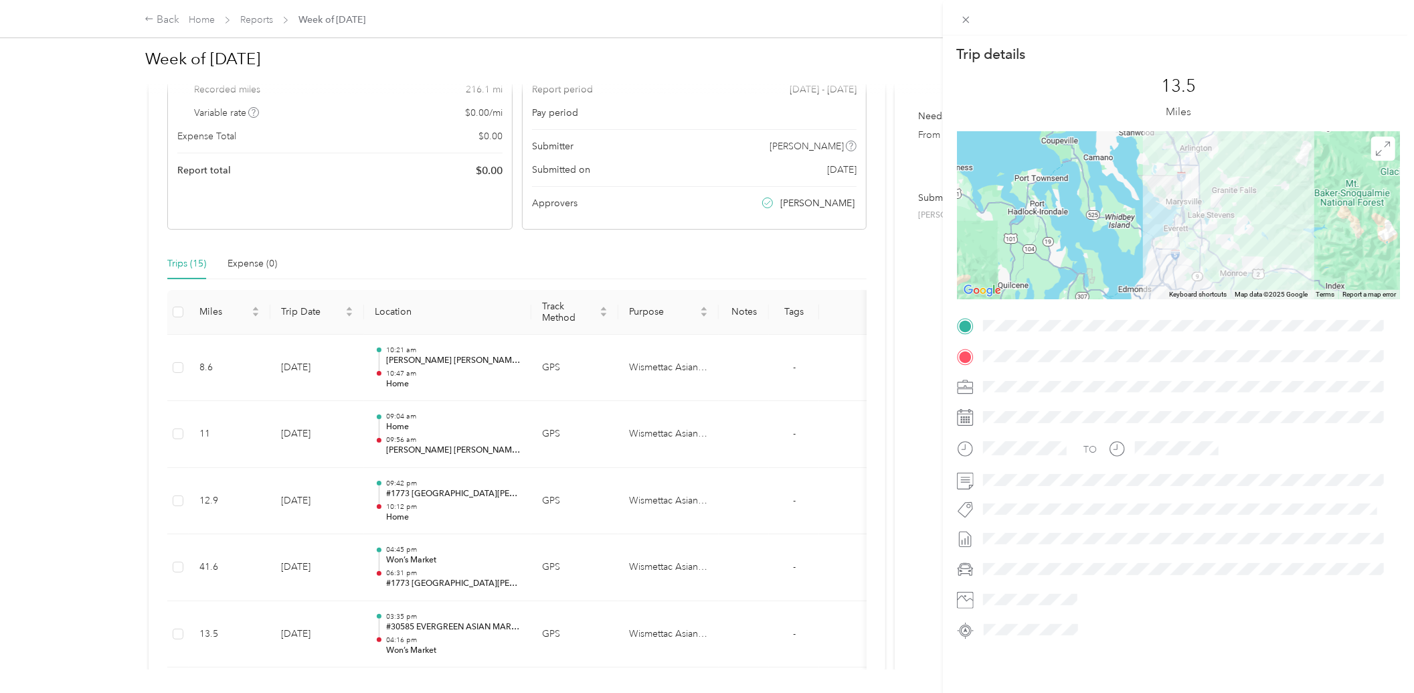
click at [399, 551] on div "Trip details This trip cannot be edited because it is either under review, appr…" at bounding box center [707, 346] width 1414 height 693
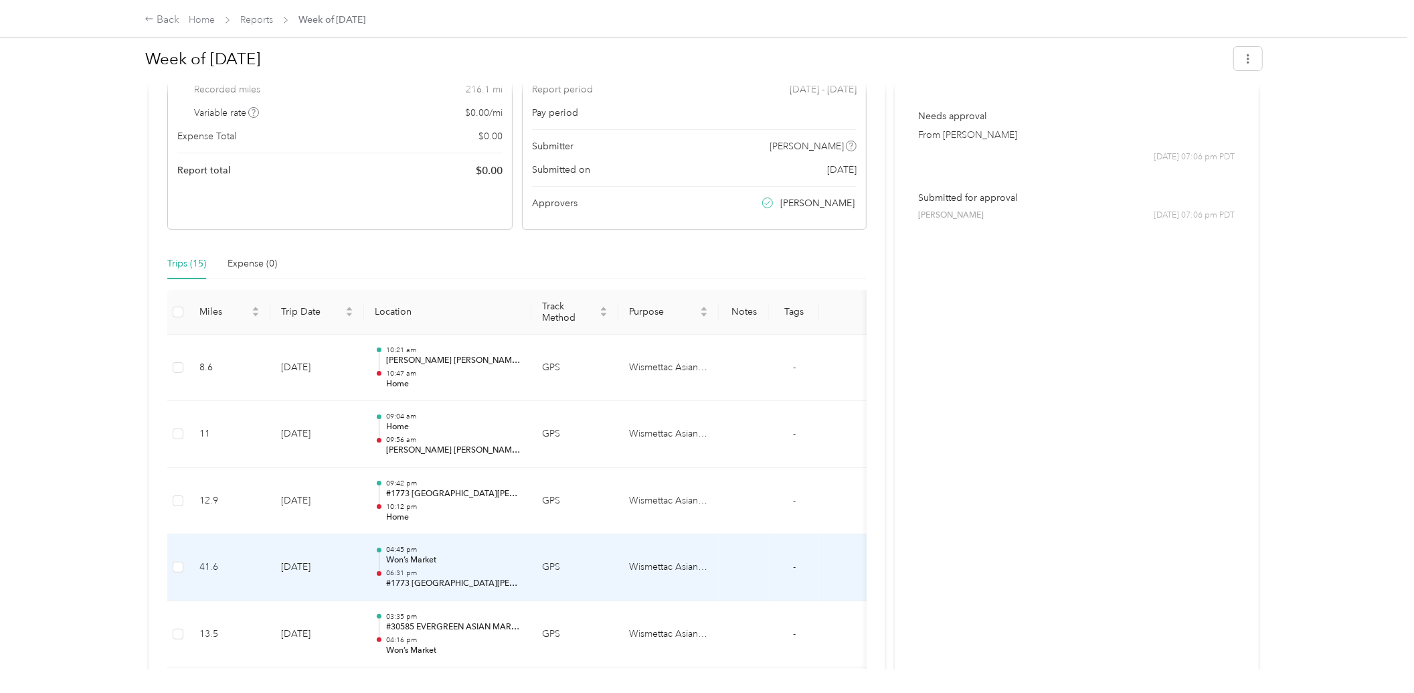
click at [399, 551] on p "04:45 pm" at bounding box center [453, 549] width 135 height 9
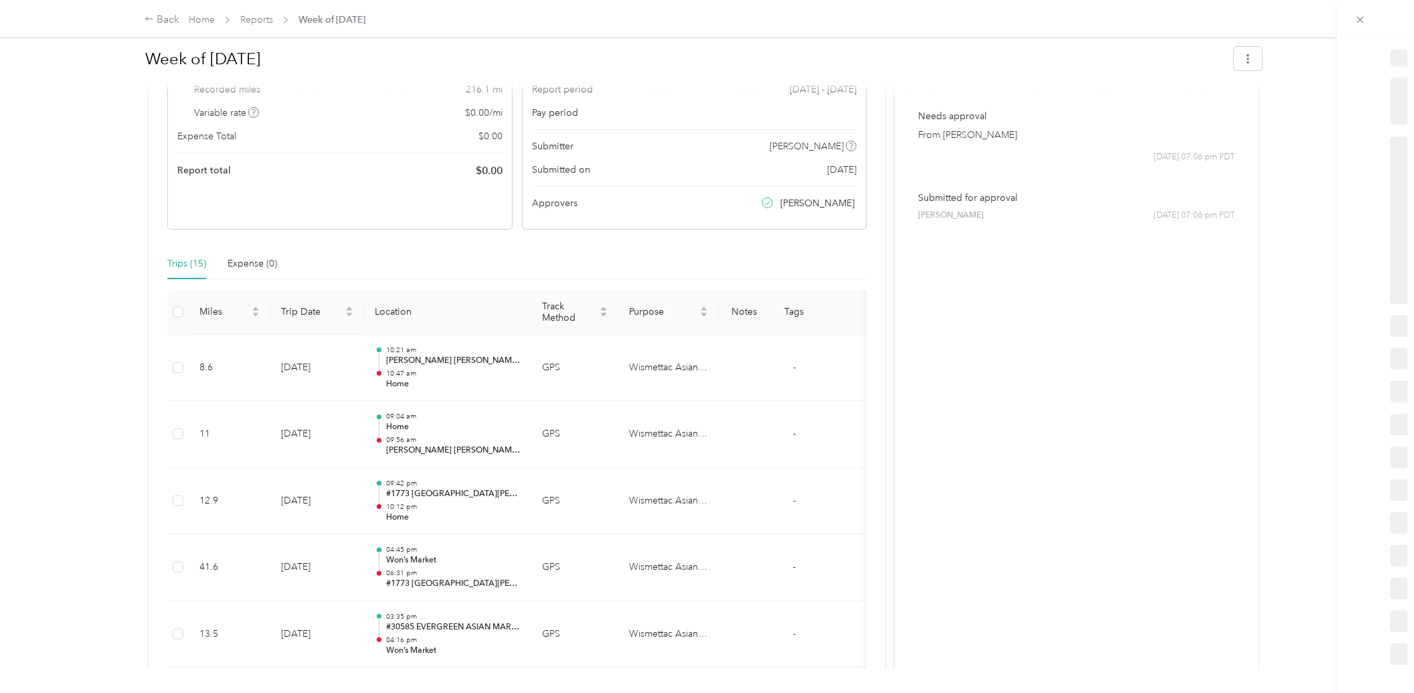
click at [399, 692] on div at bounding box center [704, 693] width 1408 height 0
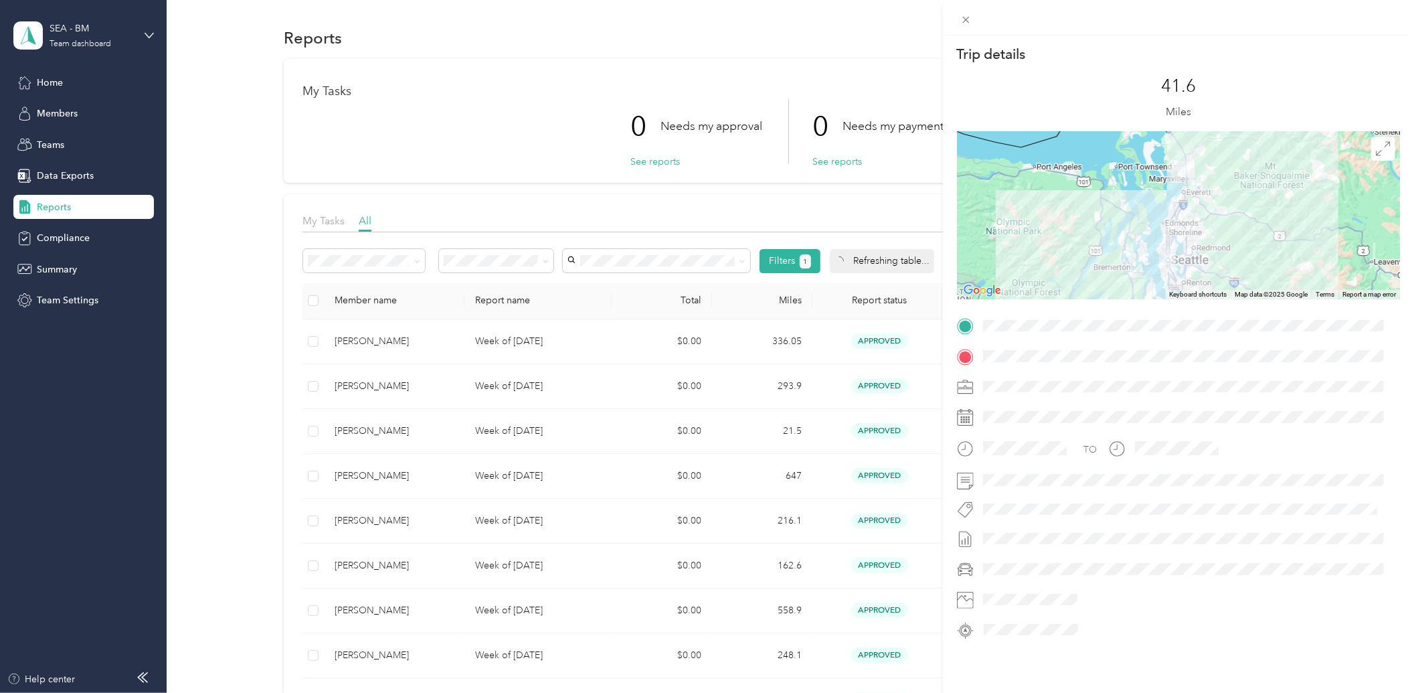
click at [415, 416] on div "Trip details This trip cannot be edited because it is either under review, appr…" at bounding box center [707, 346] width 1414 height 693
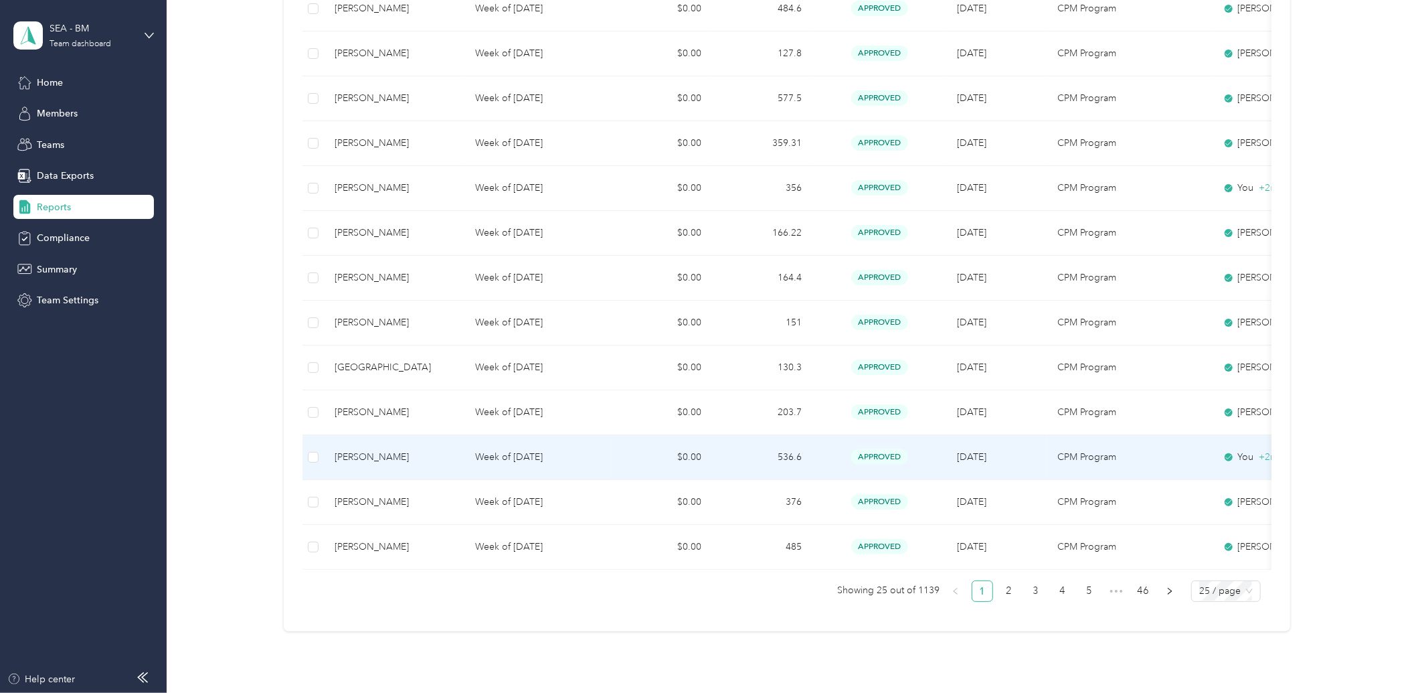
scroll to position [959, 0]
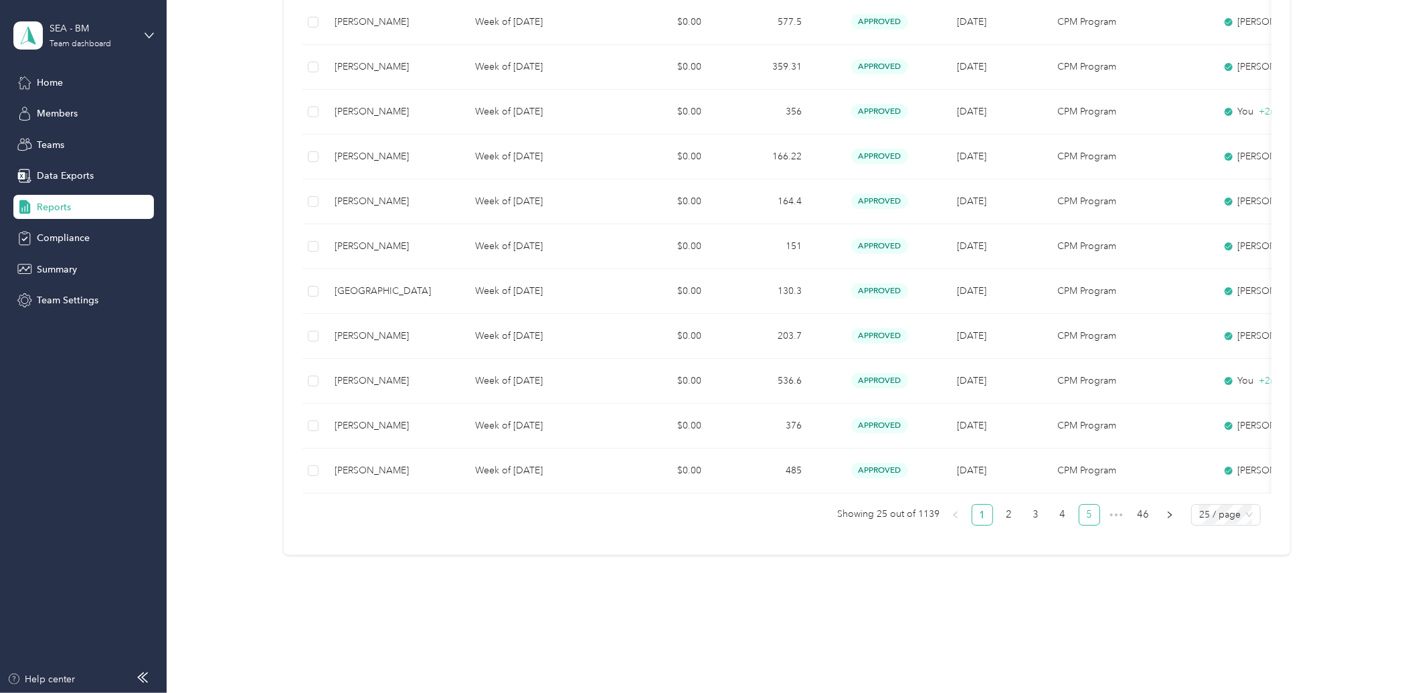
click at [1086, 513] on link "5" at bounding box center [1090, 515] width 20 height 20
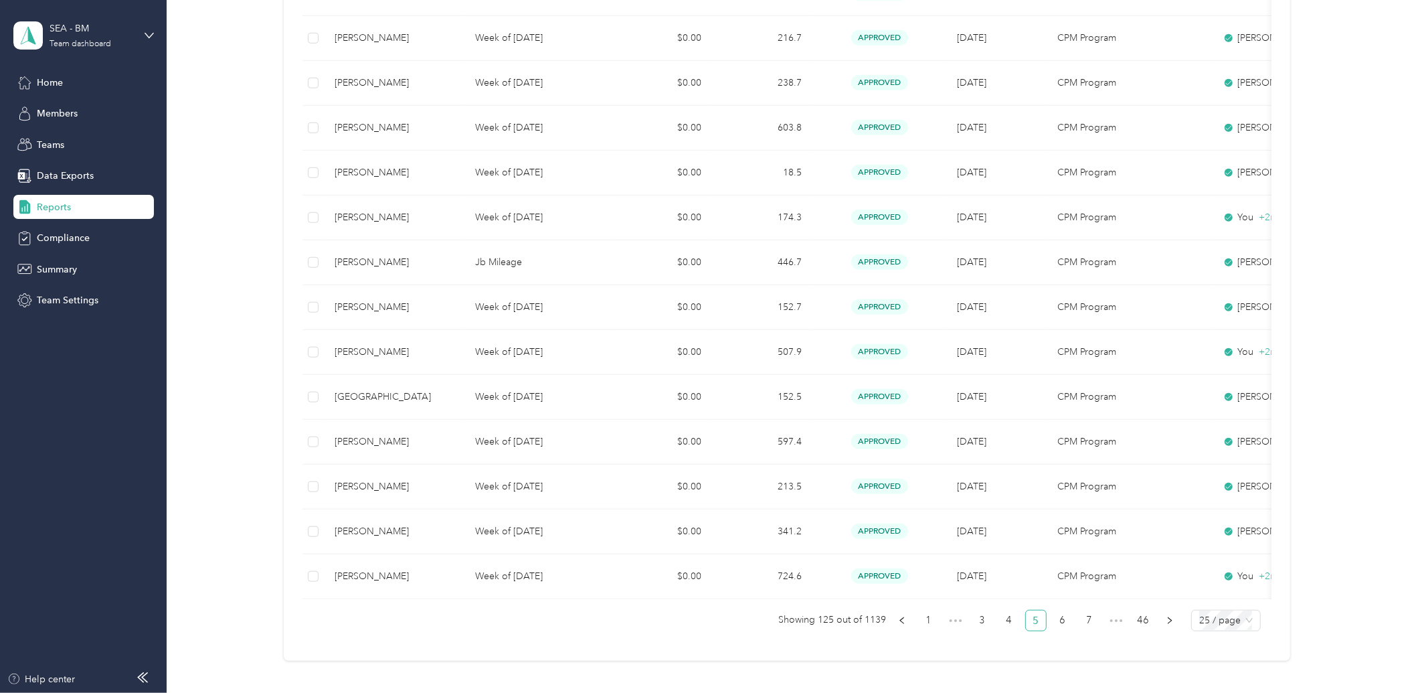
scroll to position [959, 0]
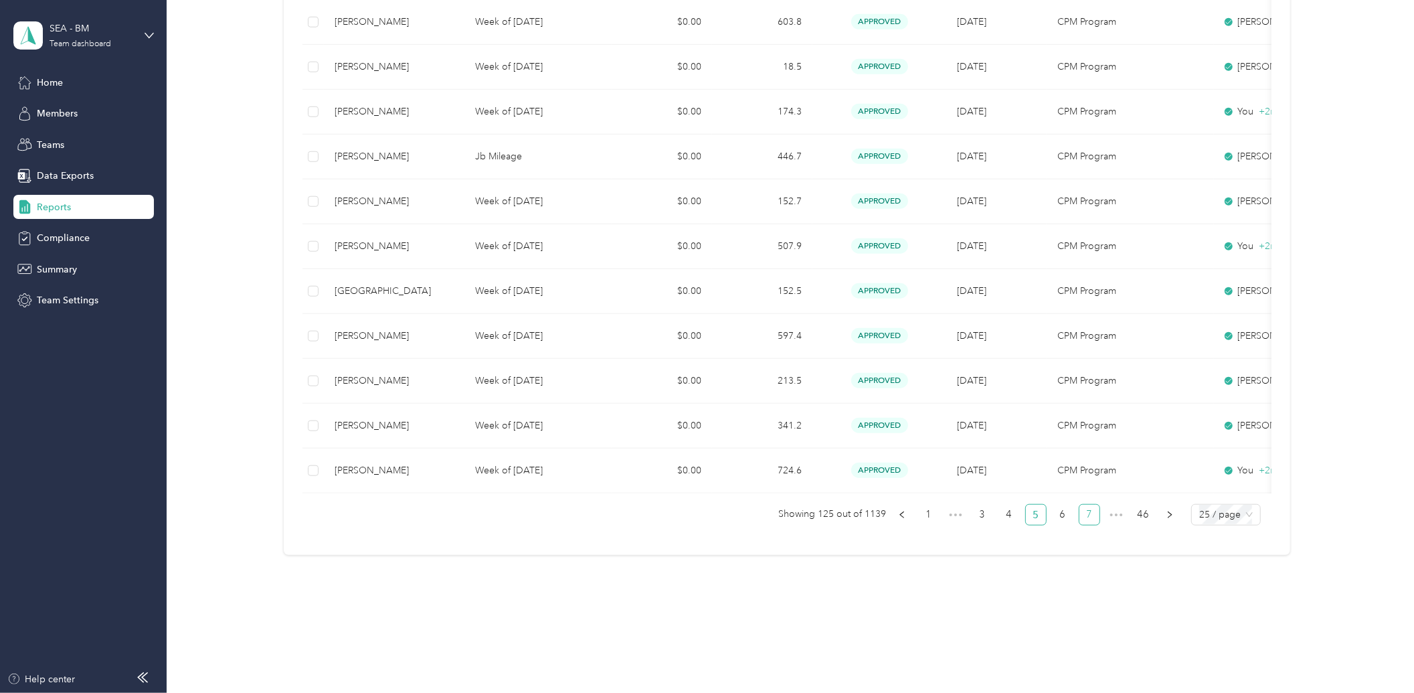
click at [1092, 507] on link "7" at bounding box center [1090, 515] width 20 height 20
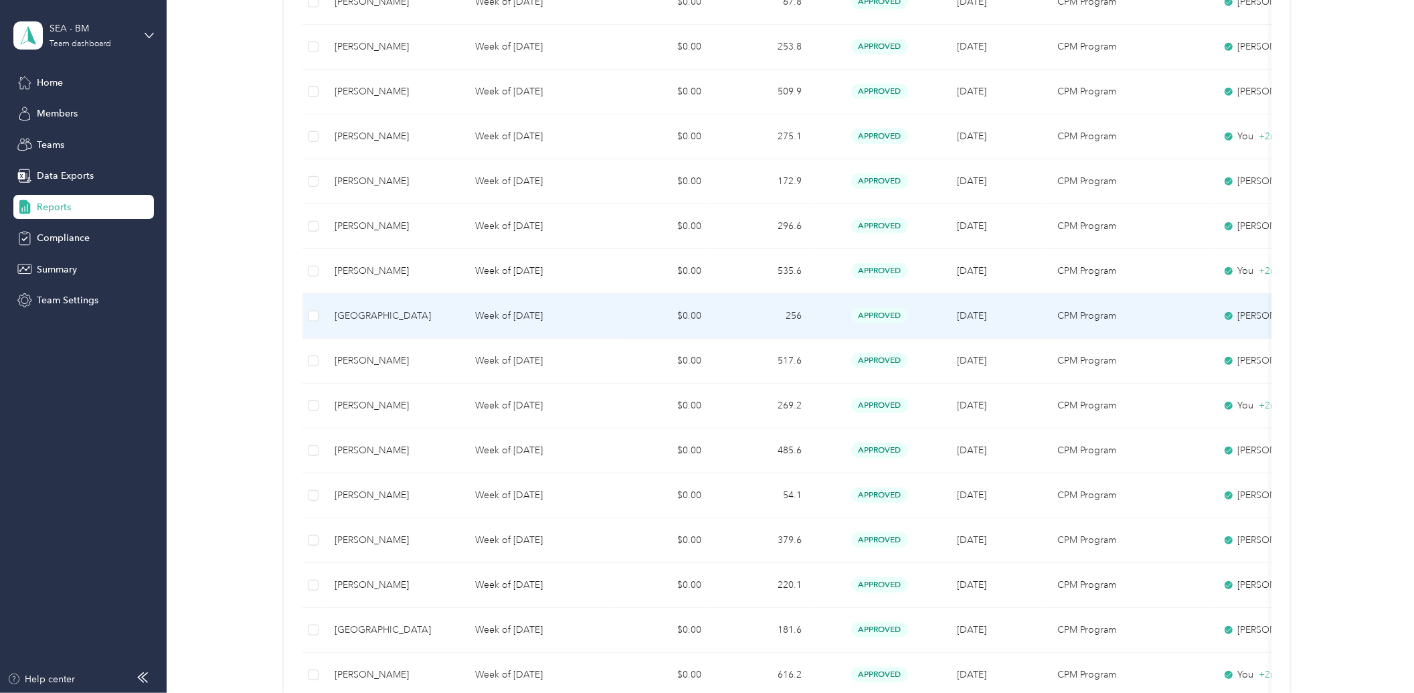
scroll to position [730, 0]
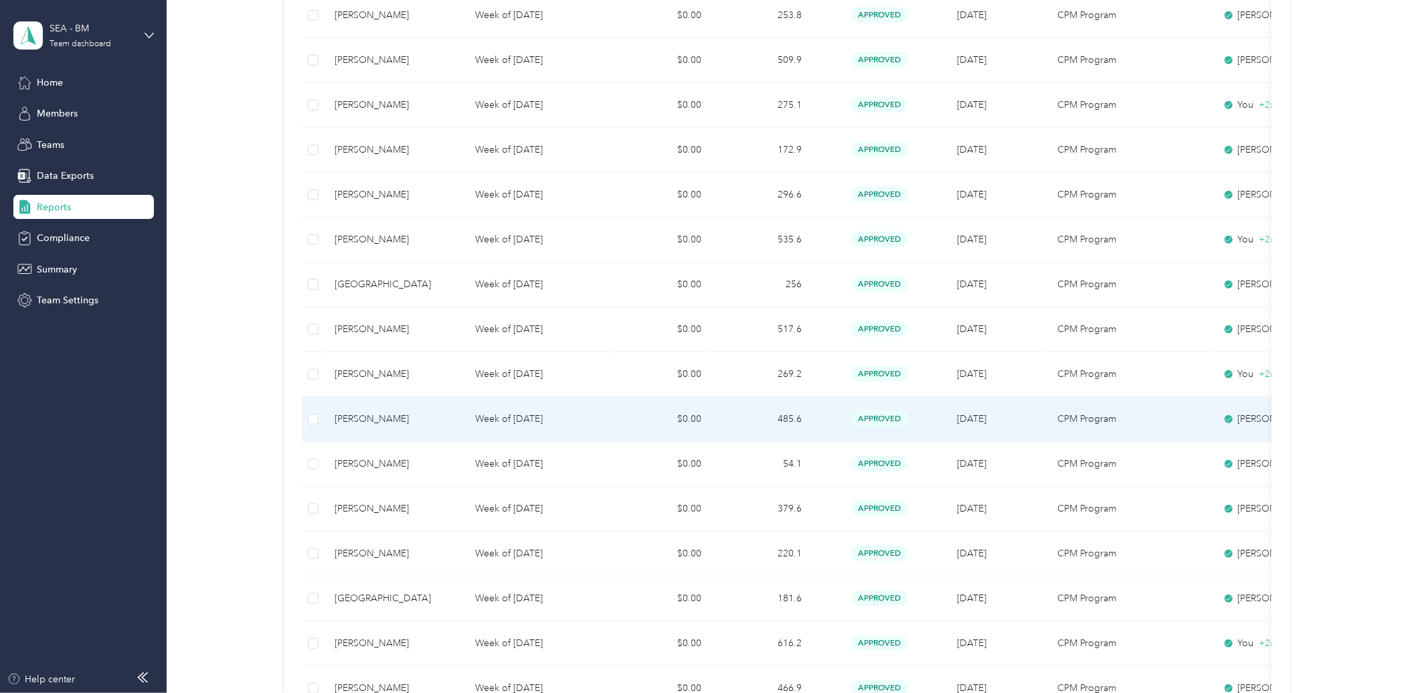
click at [791, 416] on td "485.6" at bounding box center [762, 419] width 100 height 45
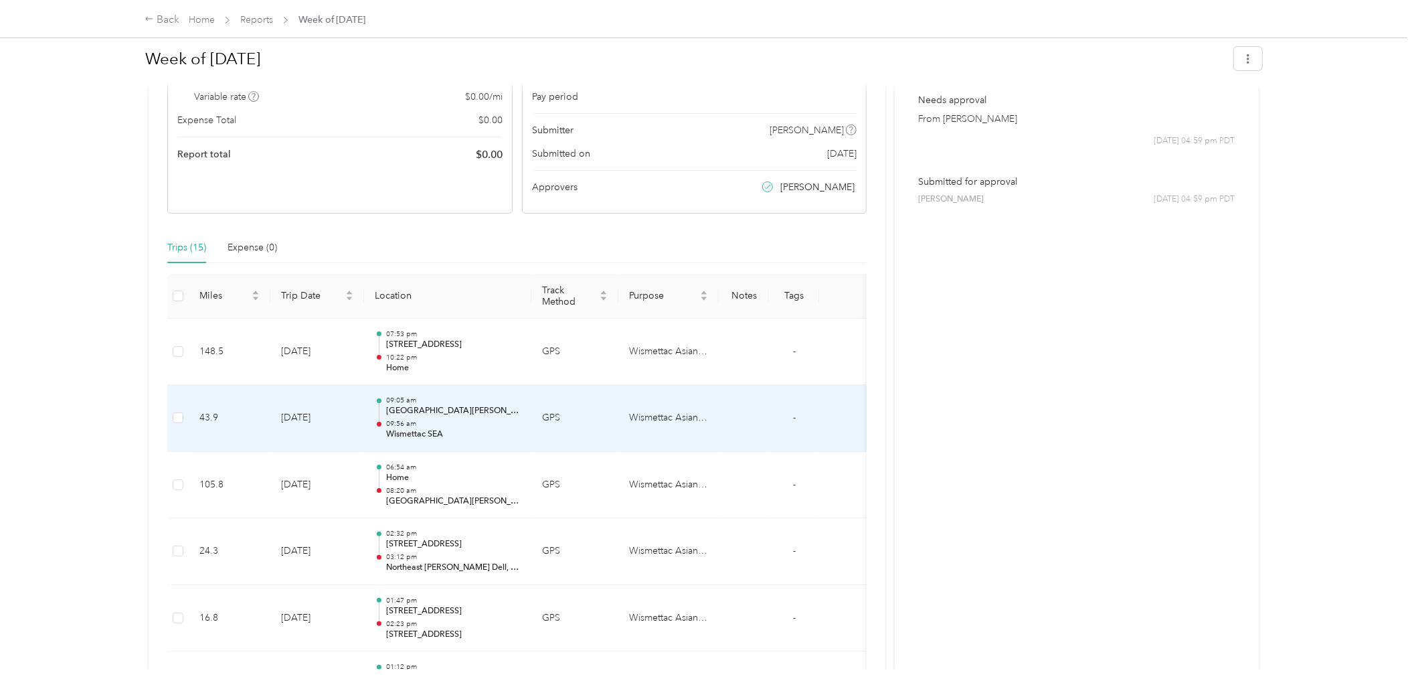
scroll to position [223, 0]
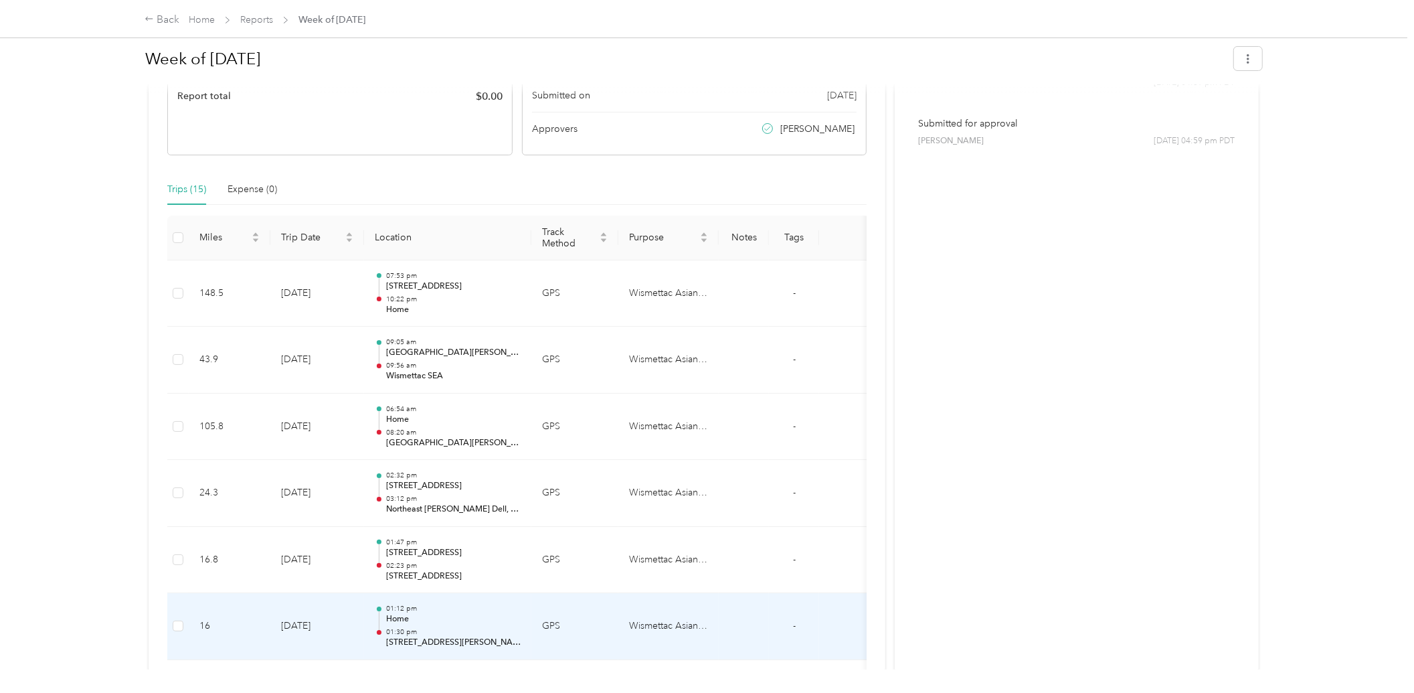
click at [394, 612] on p "01:12 pm" at bounding box center [453, 608] width 135 height 9
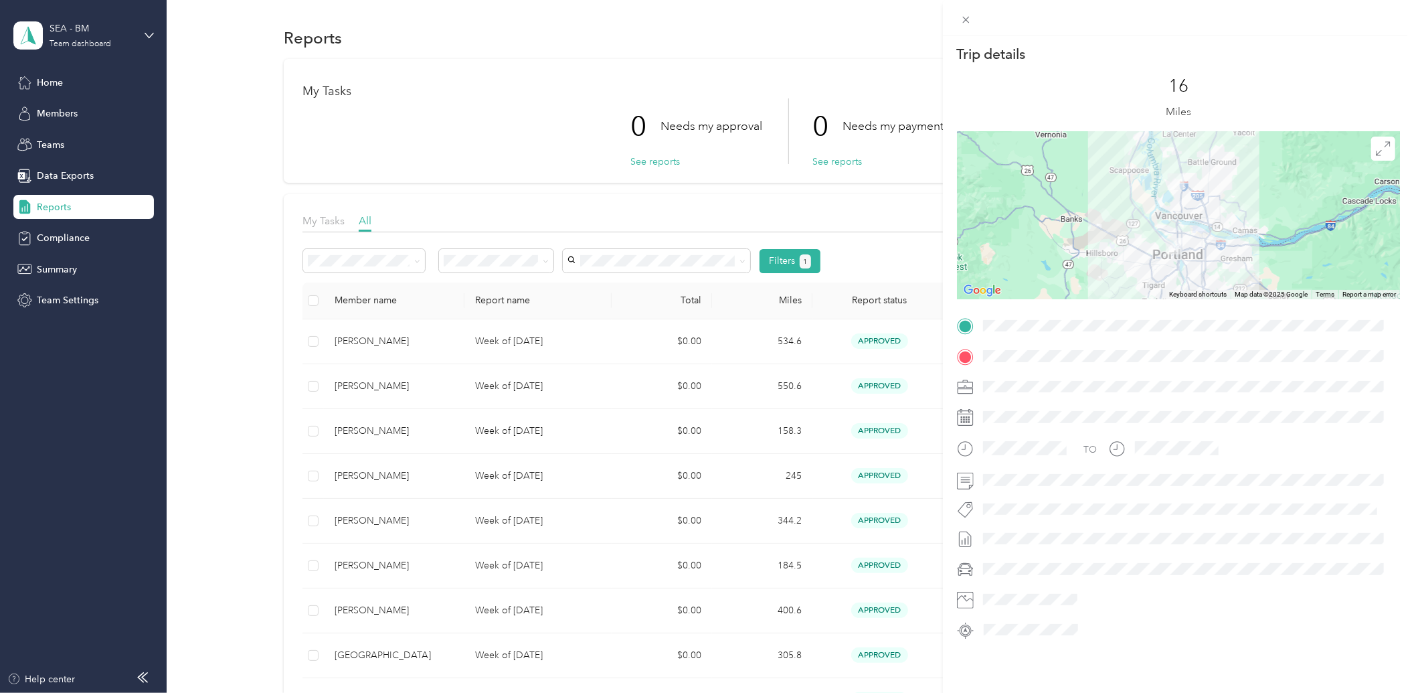
click at [861, 503] on div "Trip details This trip cannot be edited because it is either under review, appr…" at bounding box center [707, 346] width 1414 height 693
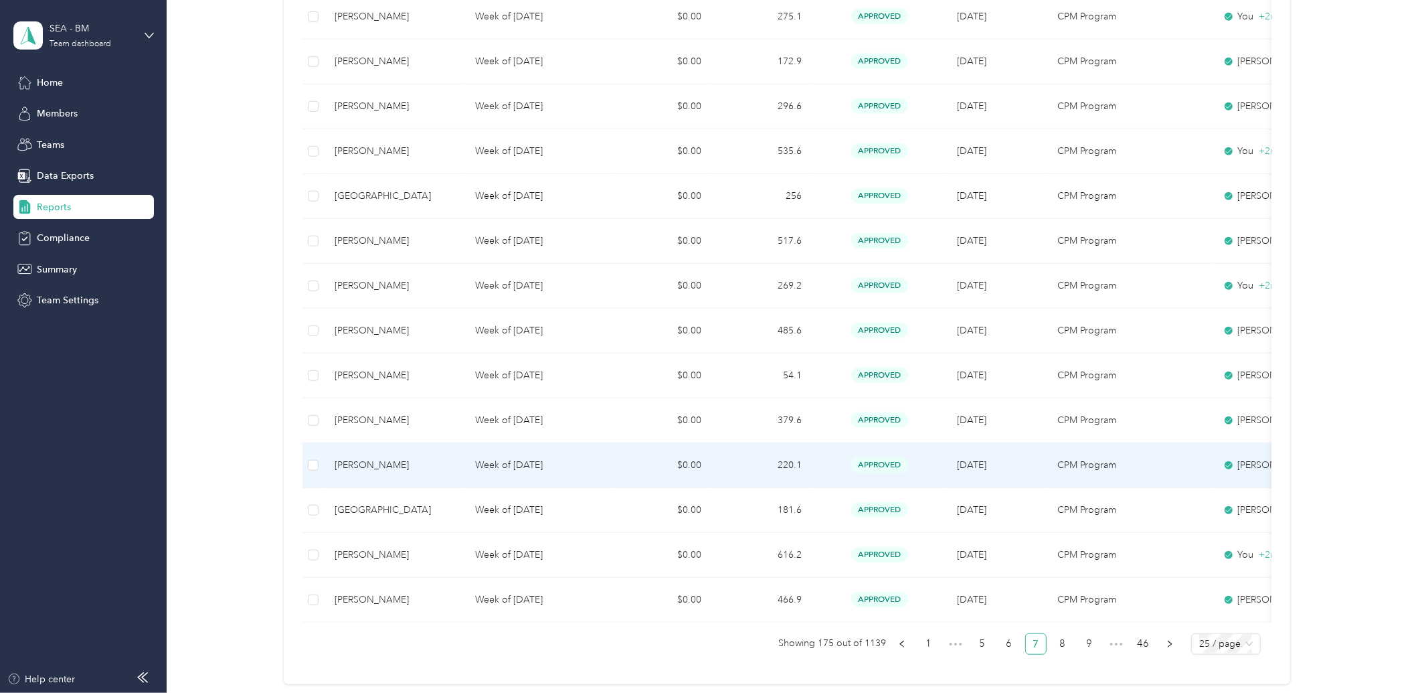
scroll to position [959, 0]
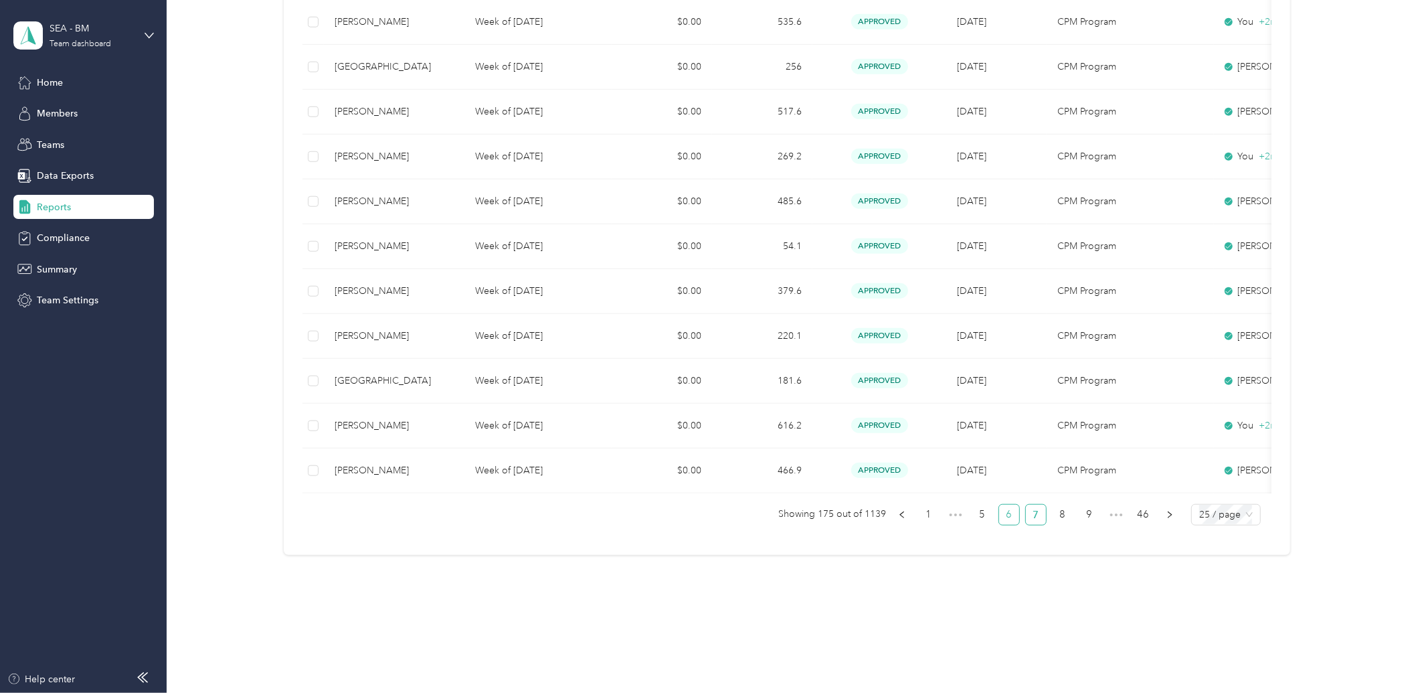
click at [1009, 513] on link "6" at bounding box center [1009, 515] width 20 height 20
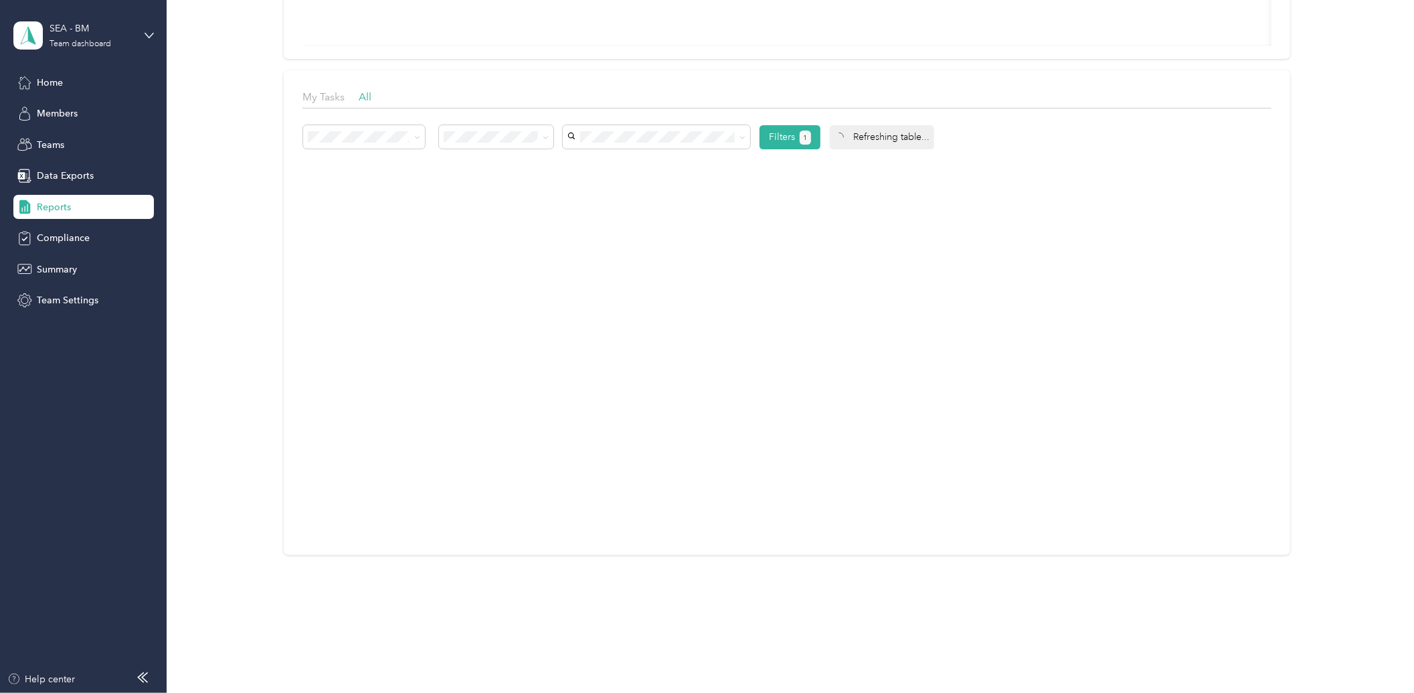
scroll to position [135, 0]
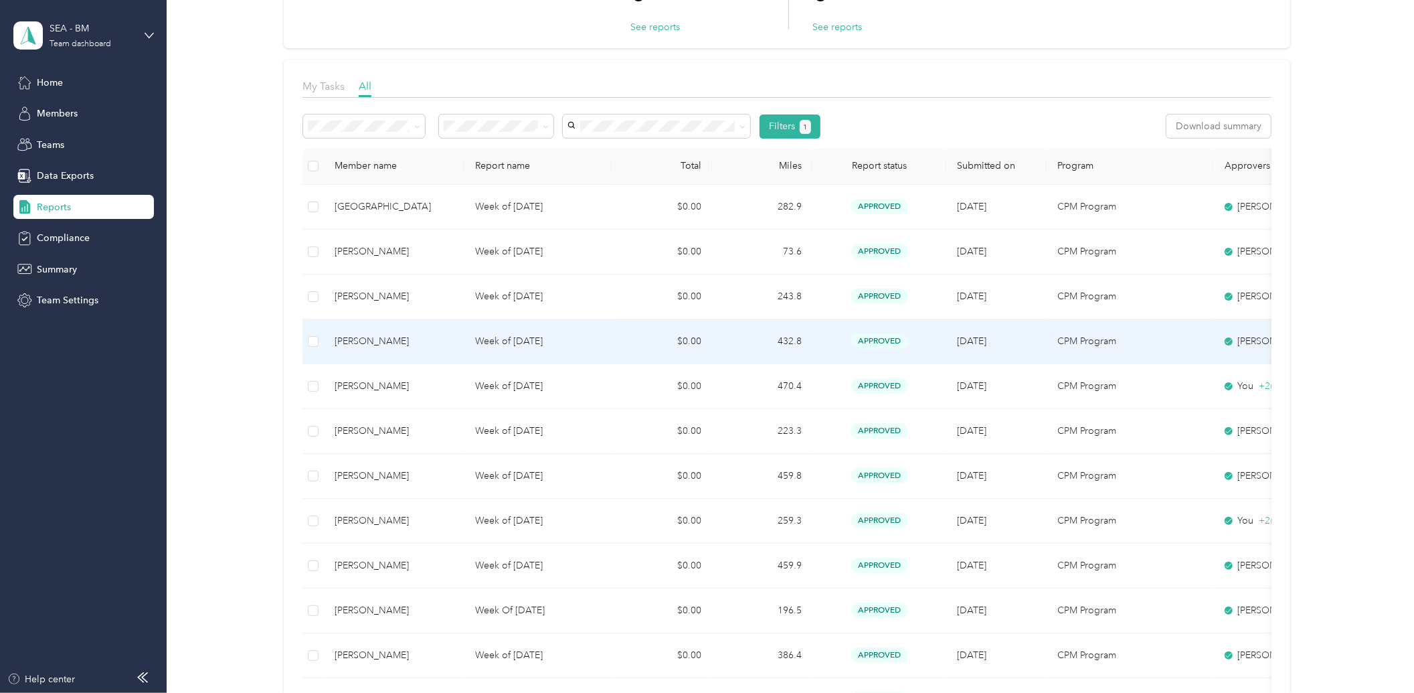
click at [793, 342] on td "432.8" at bounding box center [762, 341] width 100 height 45
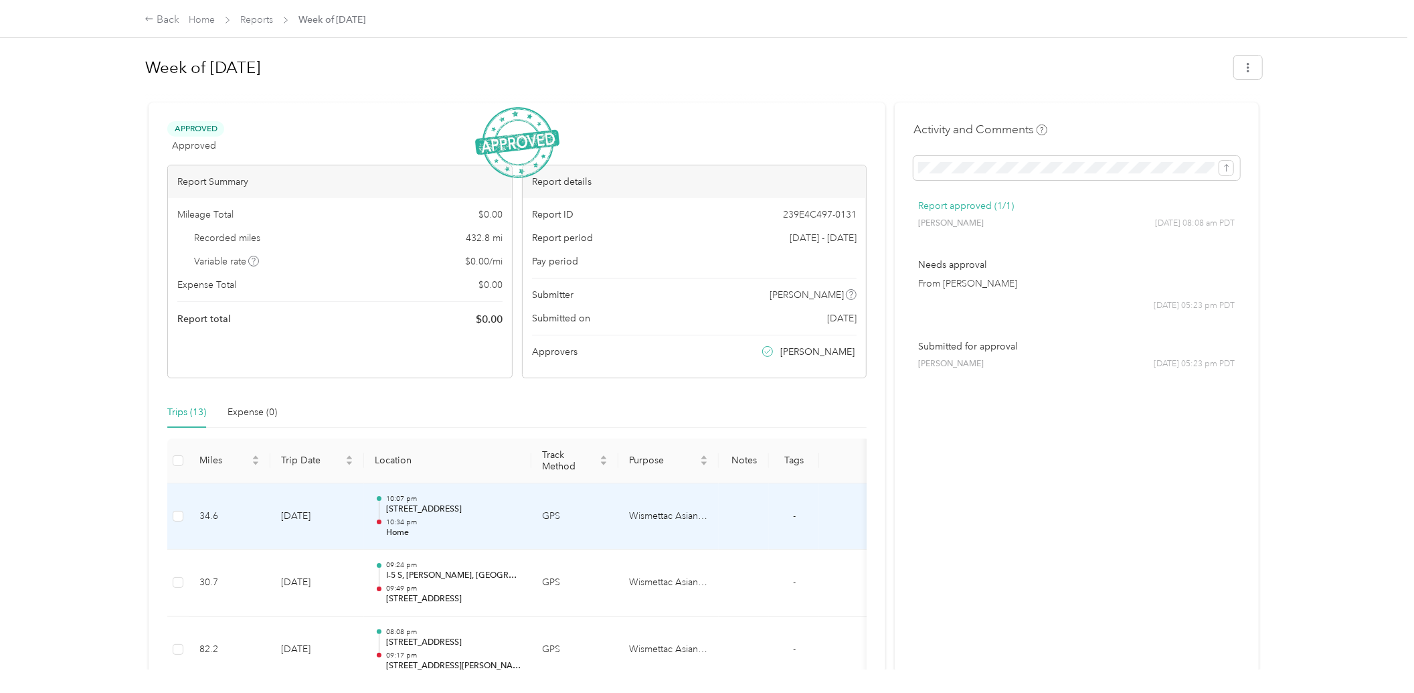
scroll to position [149, 0]
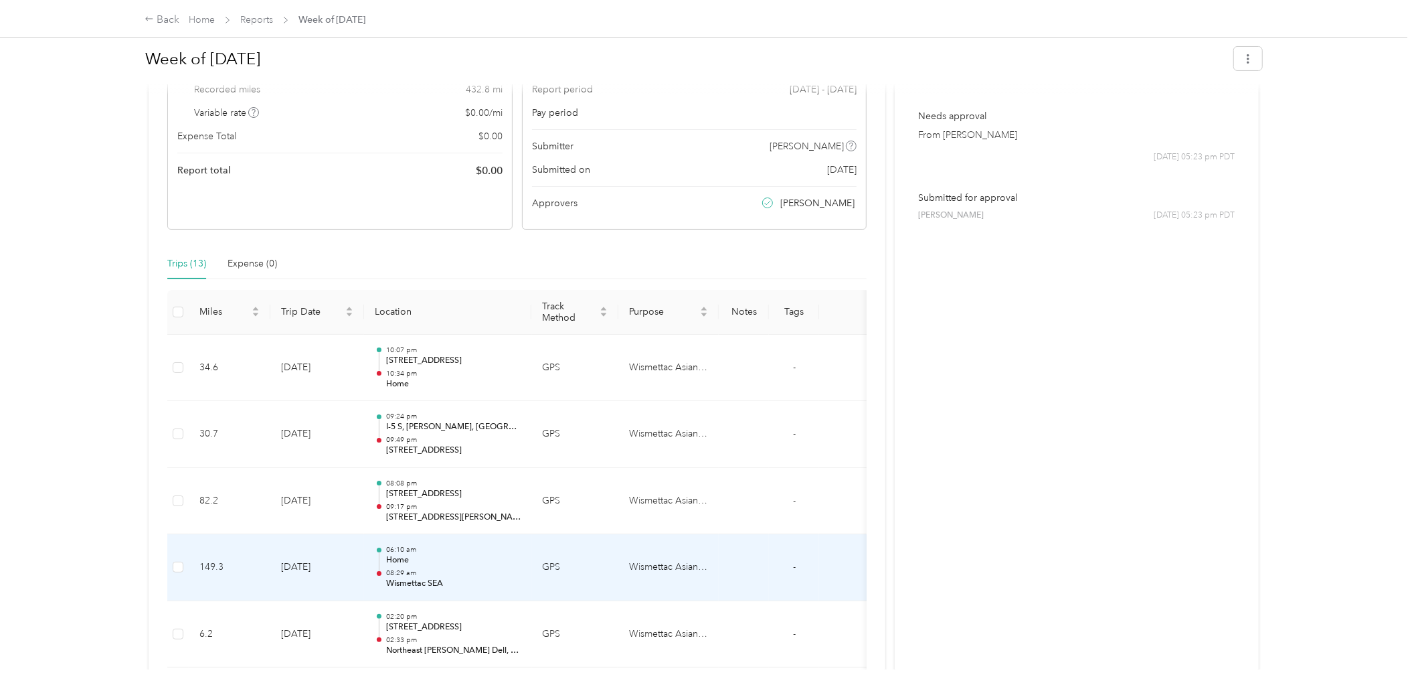
click at [400, 552] on p "06:10 am" at bounding box center [453, 549] width 135 height 9
